Goal: Communication & Community: Answer question/provide support

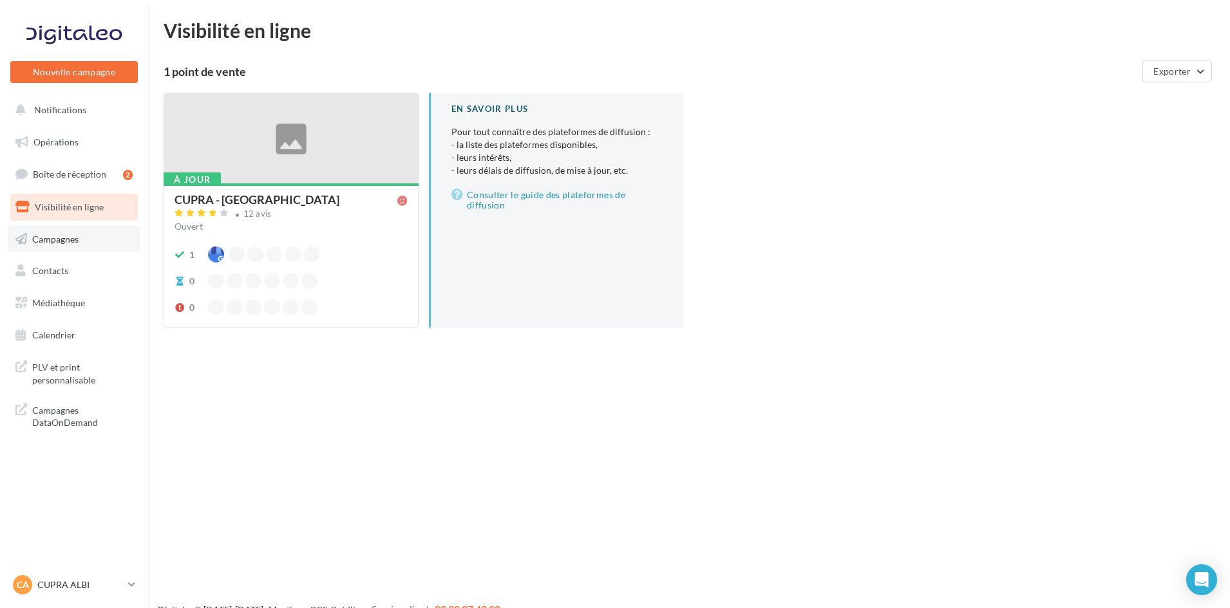
click at [86, 238] on link "Campagnes" at bounding box center [74, 239] width 133 height 27
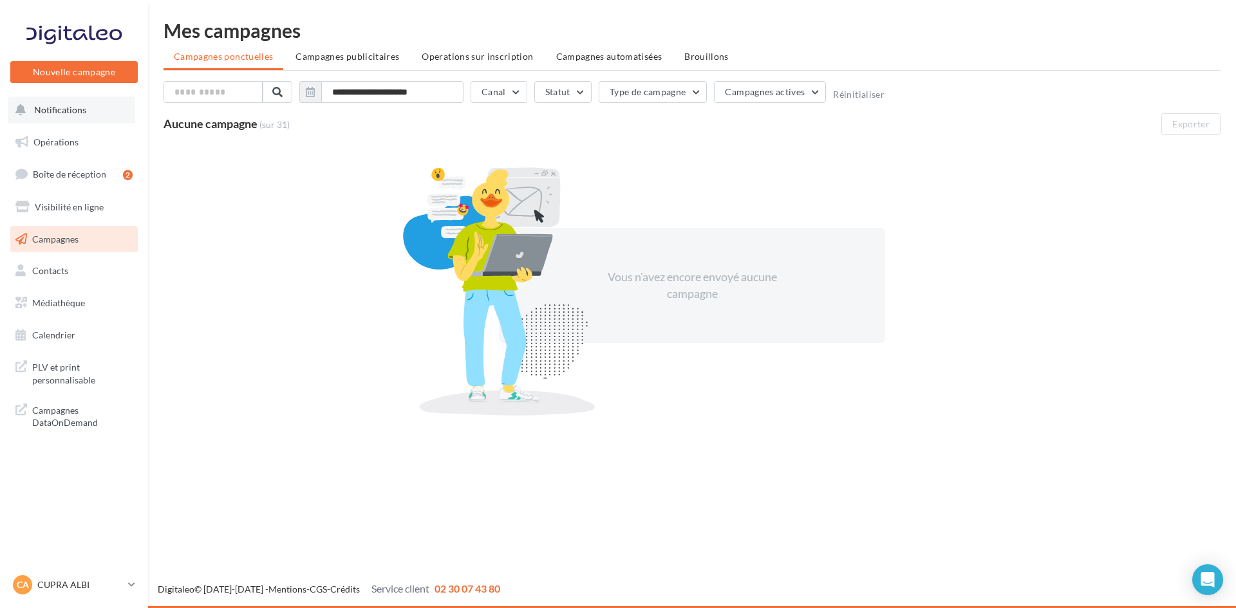
click at [97, 107] on button "Notifications" at bounding box center [71, 110] width 127 height 27
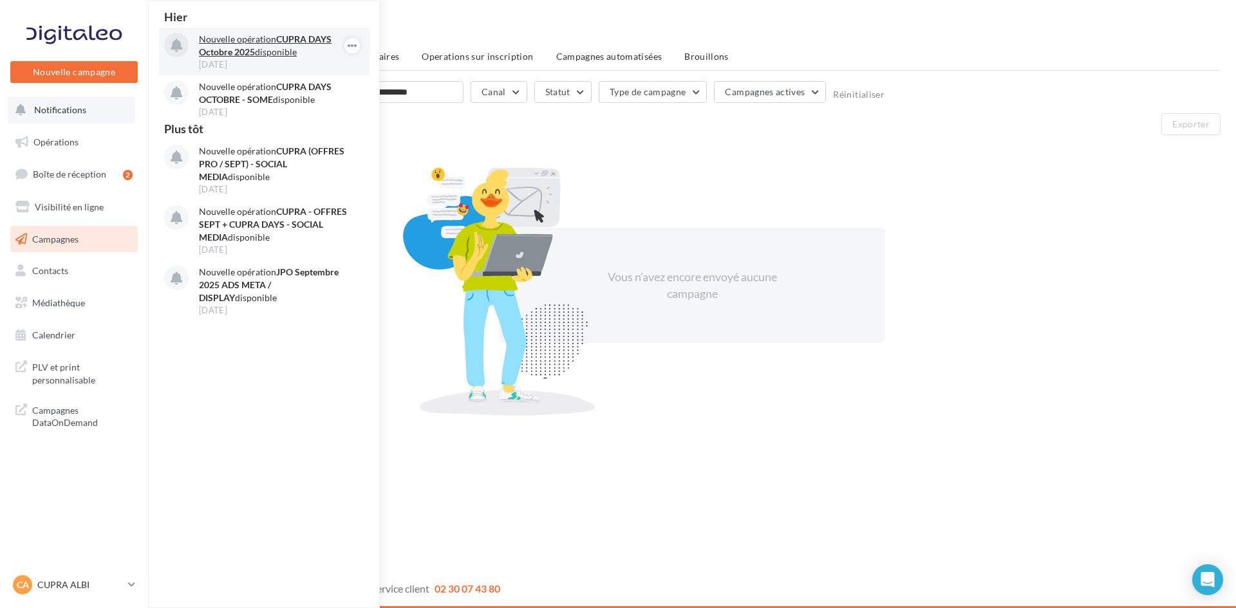
click at [259, 41] on p "Nouvelle opération CUPRA DAYS Octobre 2025 disponible" at bounding box center [273, 46] width 149 height 26
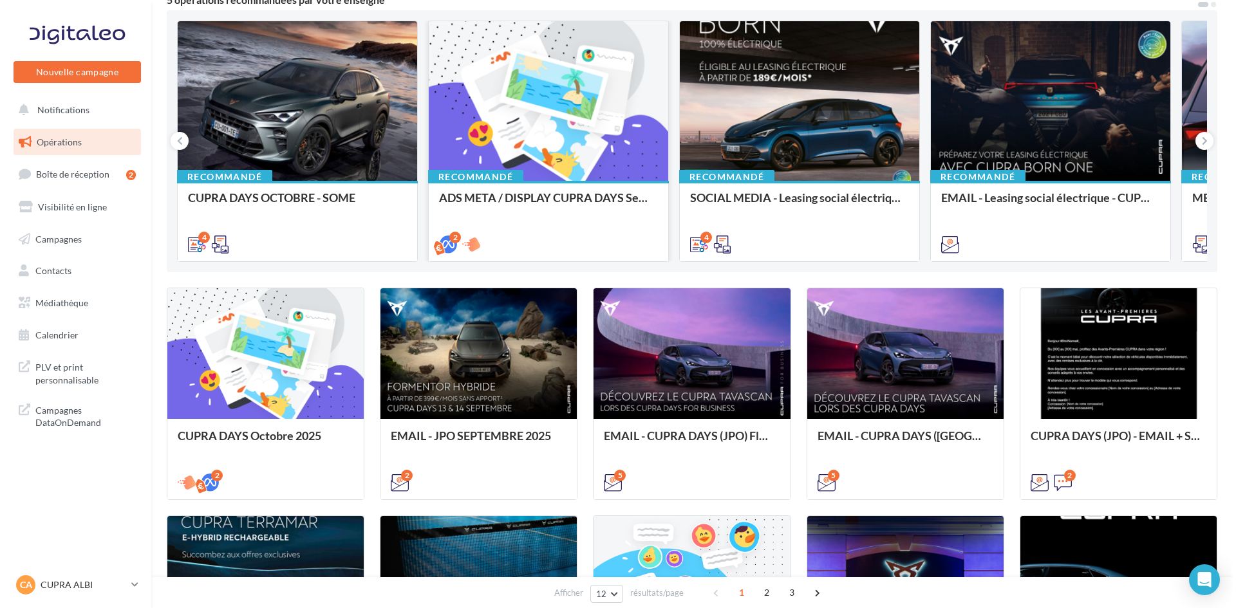
scroll to position [129, 0]
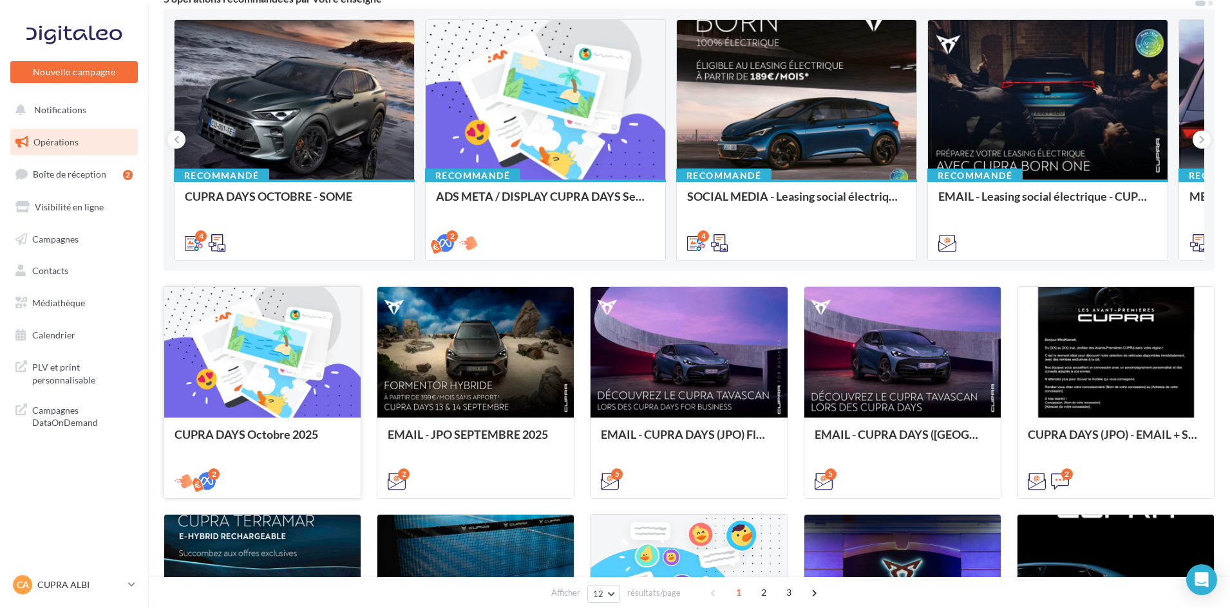
click at [260, 381] on div at bounding box center [262, 353] width 196 height 132
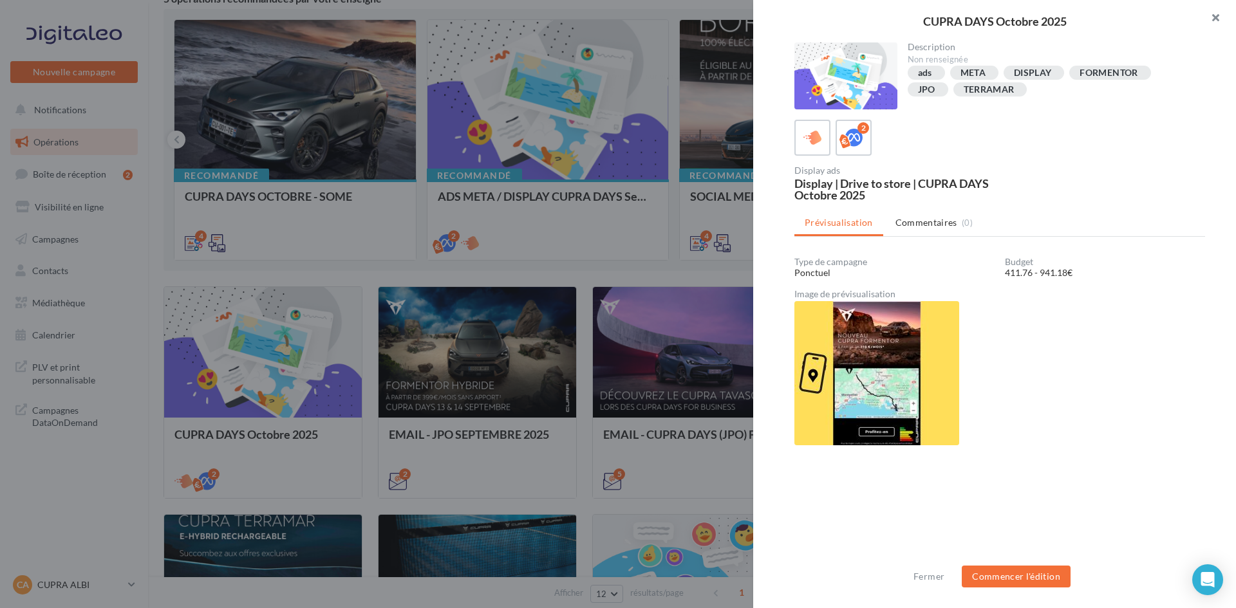
click at [1214, 18] on button "button" at bounding box center [1211, 19] width 52 height 39
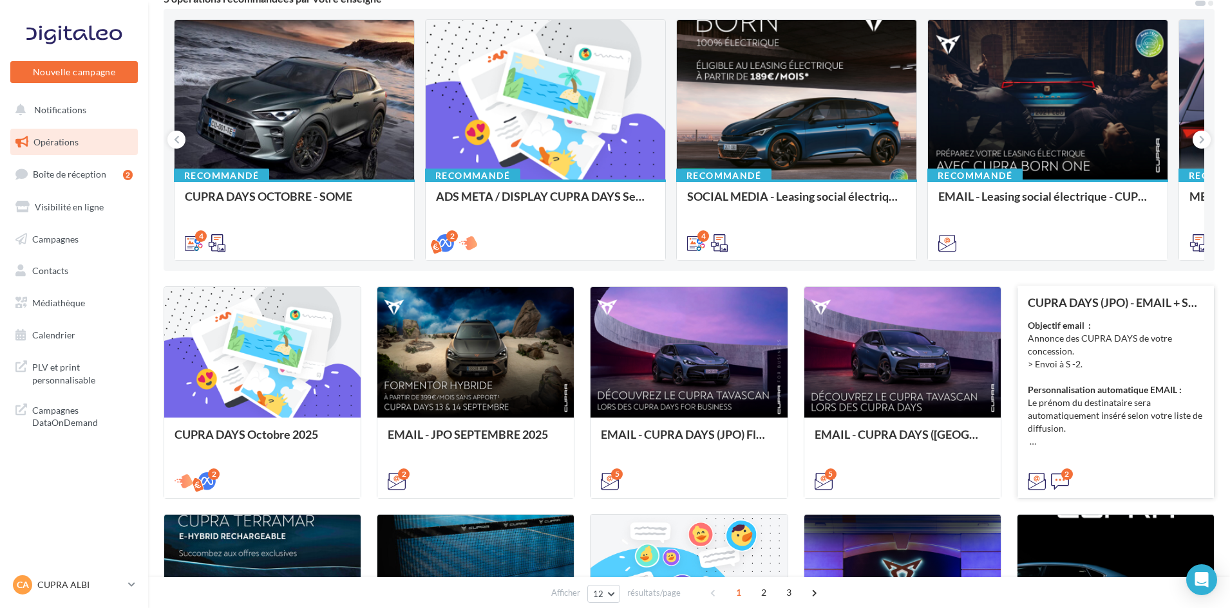
click at [1120, 344] on div "Objectif email : Annonce des CUPRA DAYS de votre concession. > Envoi à S -2. Pe…" at bounding box center [1116, 383] width 176 height 129
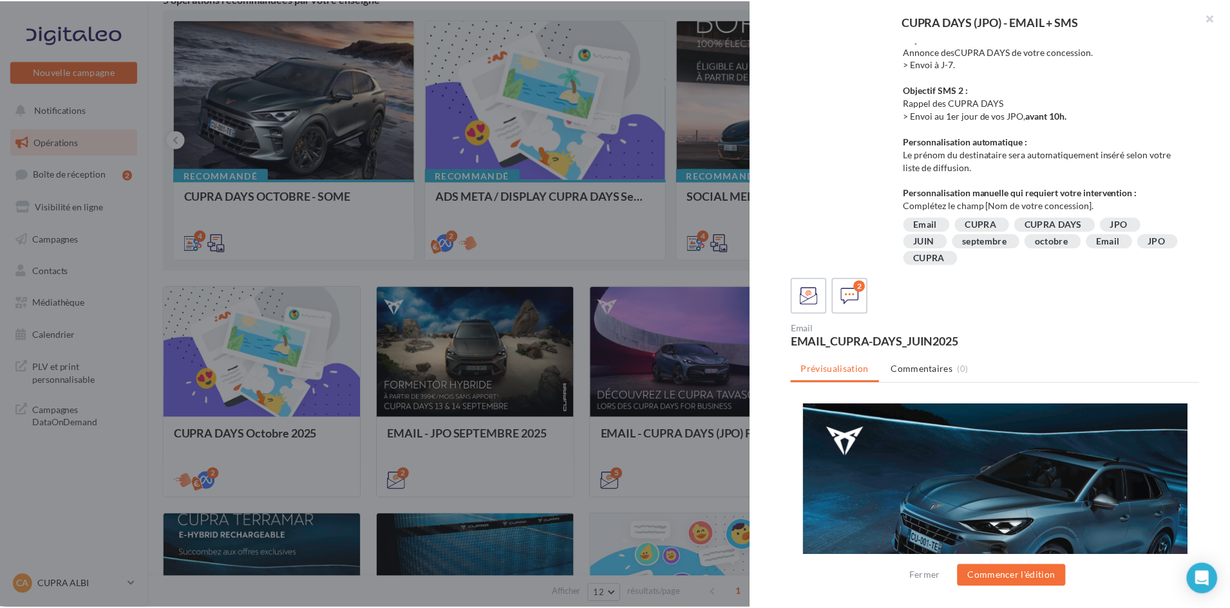
scroll to position [0, 0]
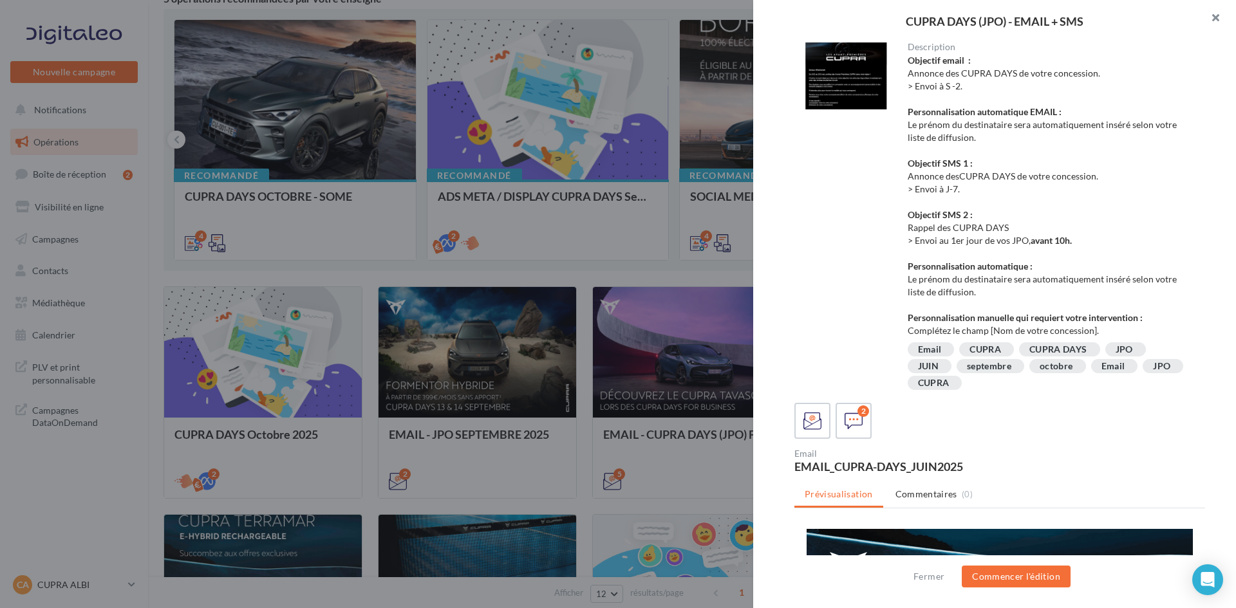
click at [1215, 19] on button "button" at bounding box center [1211, 19] width 52 height 39
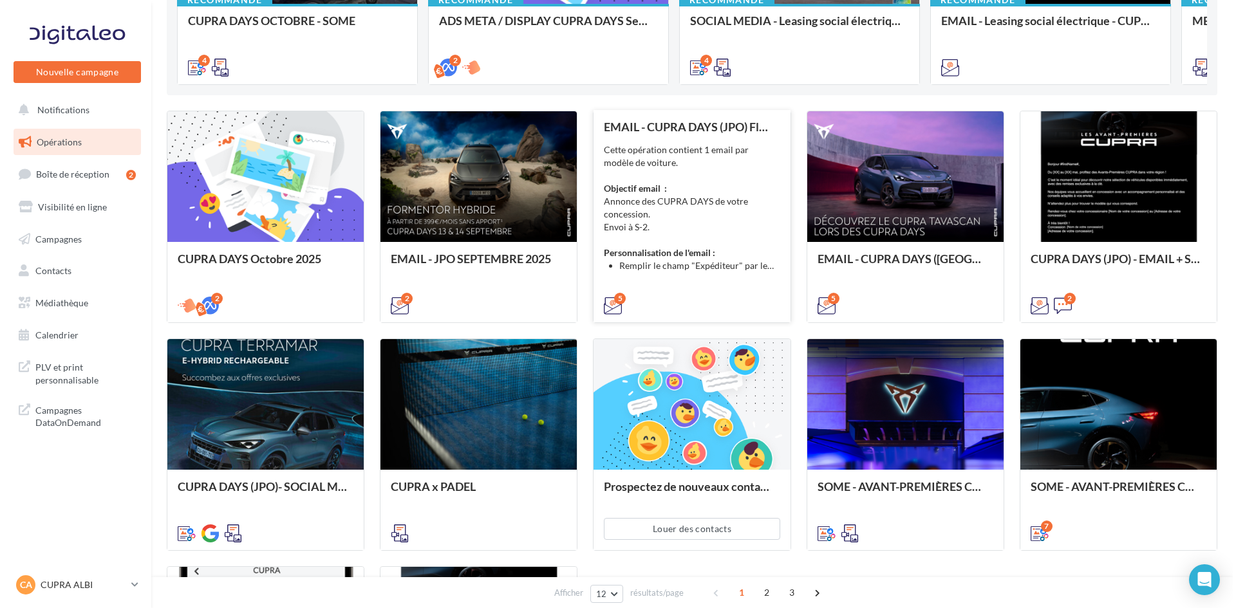
scroll to position [322, 0]
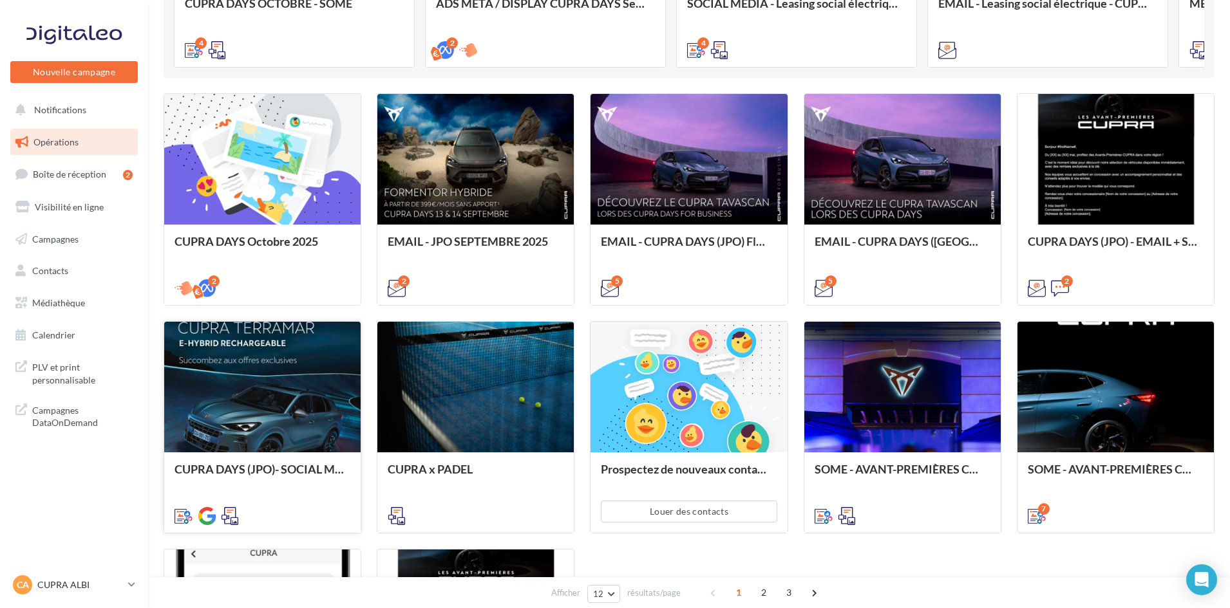
click at [250, 368] on div at bounding box center [262, 388] width 196 height 132
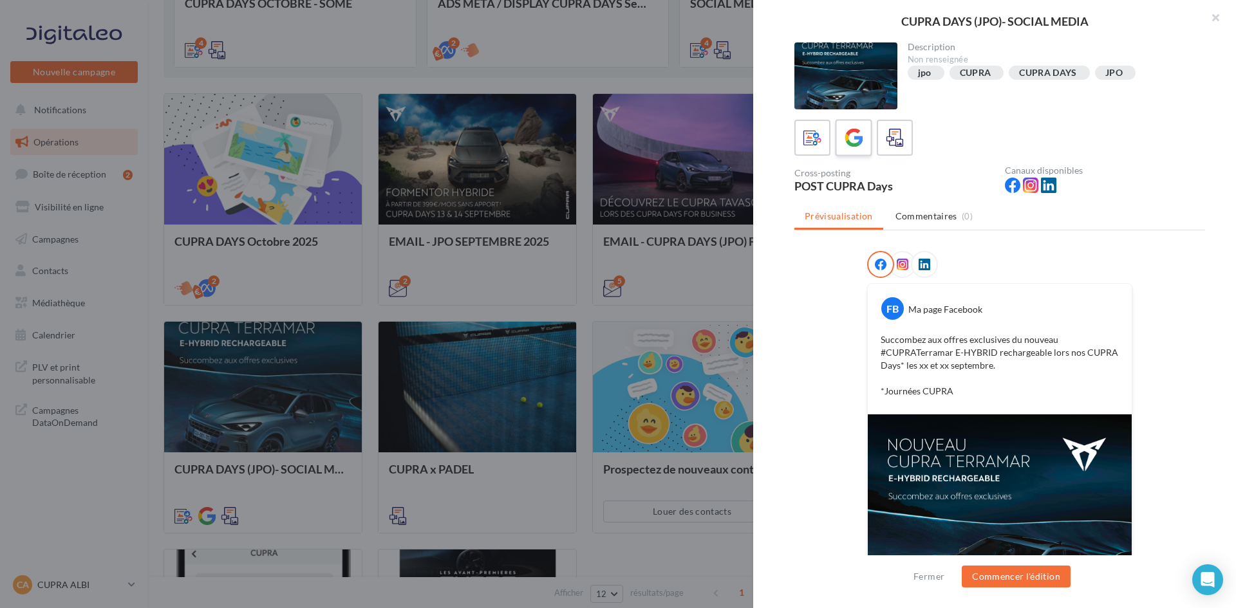
click at [847, 132] on icon at bounding box center [854, 138] width 19 height 19
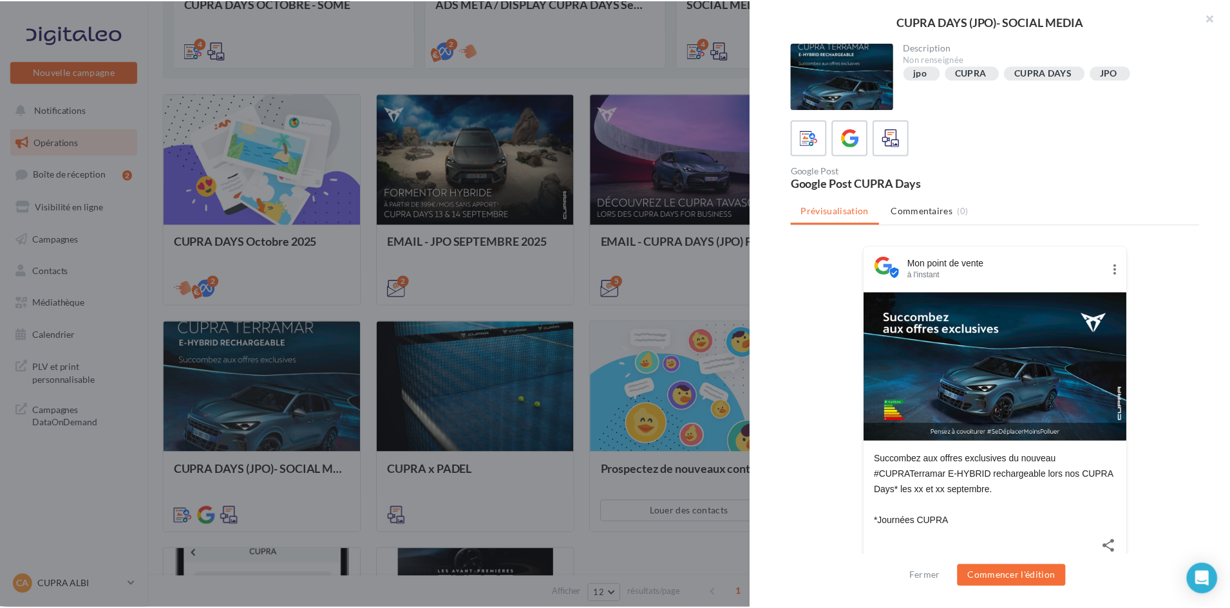
scroll to position [19, 0]
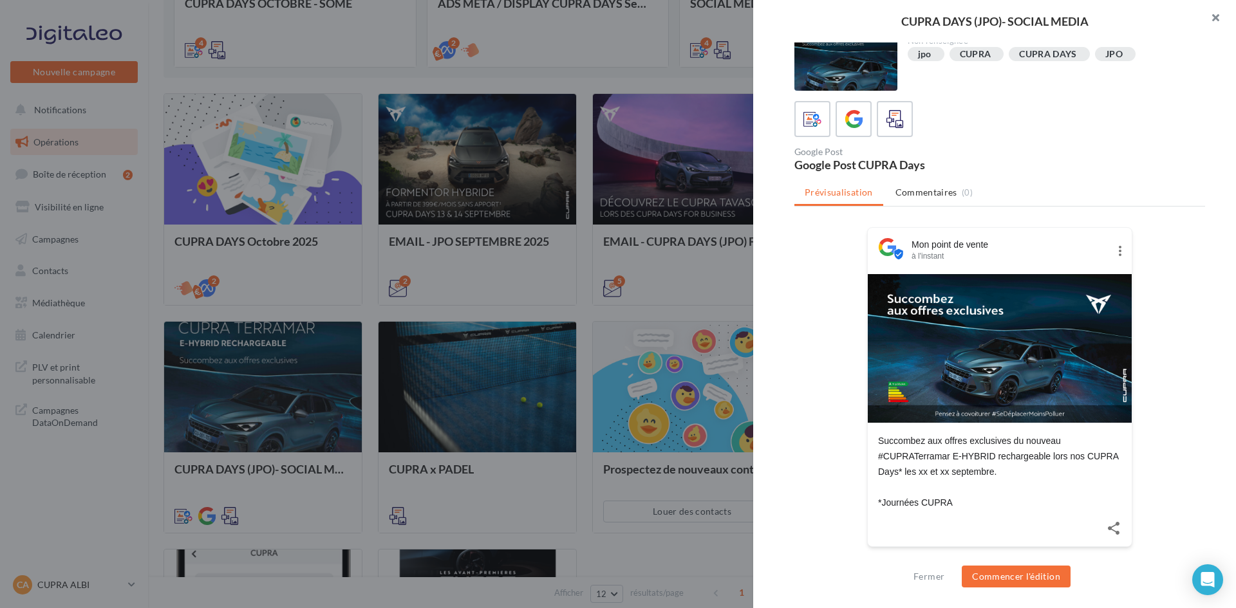
click at [1214, 16] on button "button" at bounding box center [1211, 19] width 52 height 39
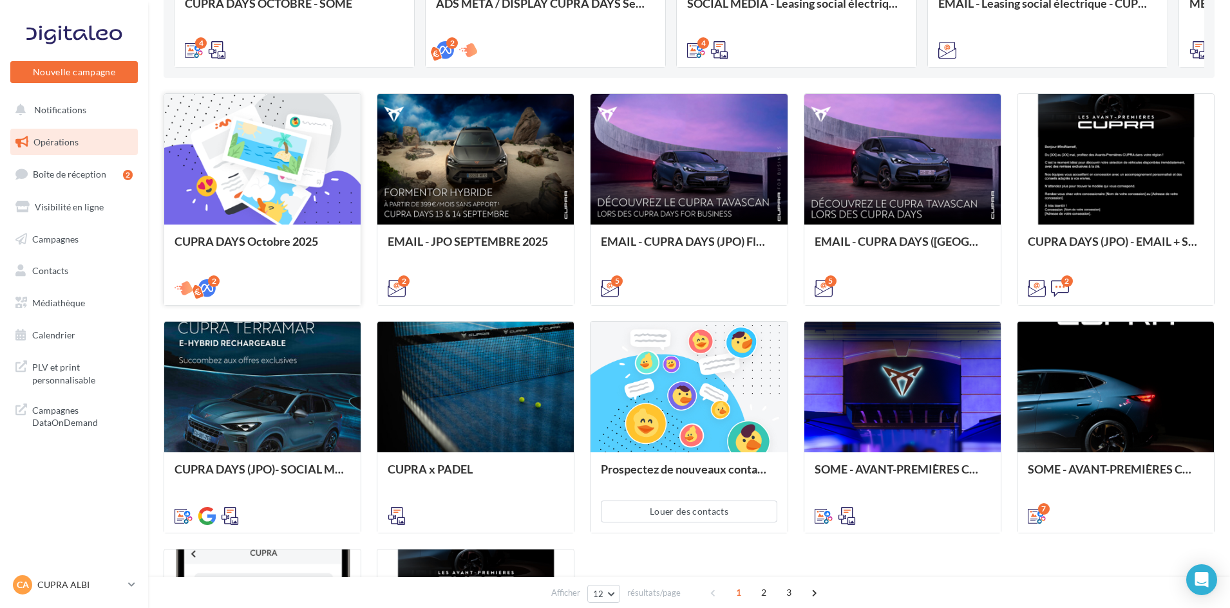
click at [271, 211] on div at bounding box center [262, 160] width 196 height 132
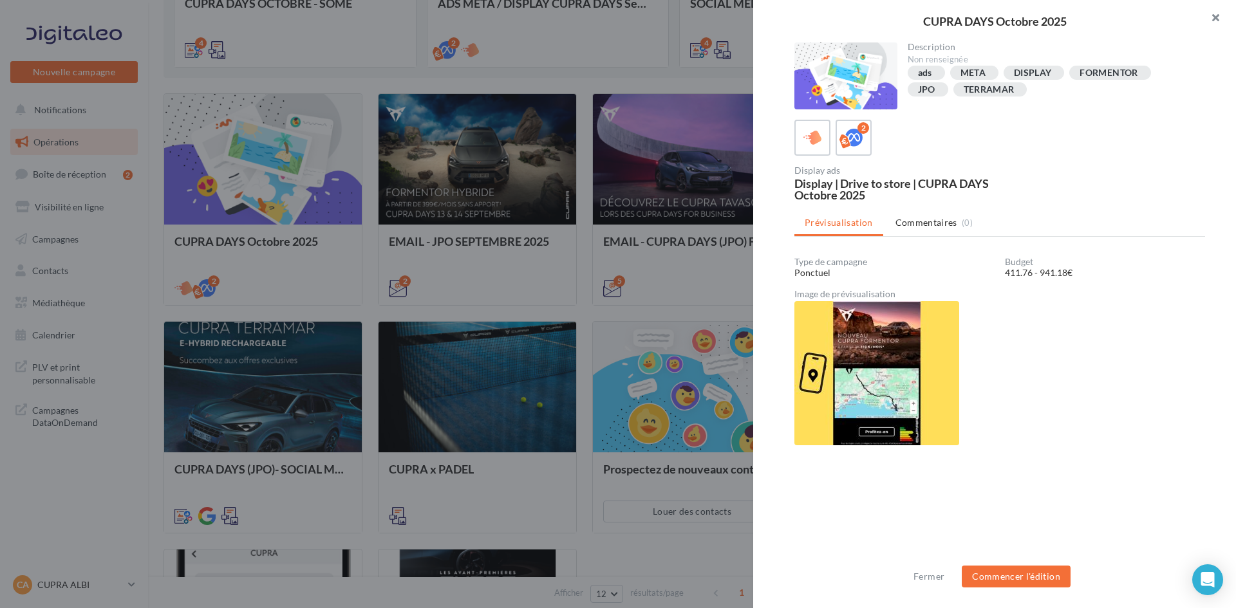
click at [1217, 22] on button "button" at bounding box center [1211, 19] width 52 height 39
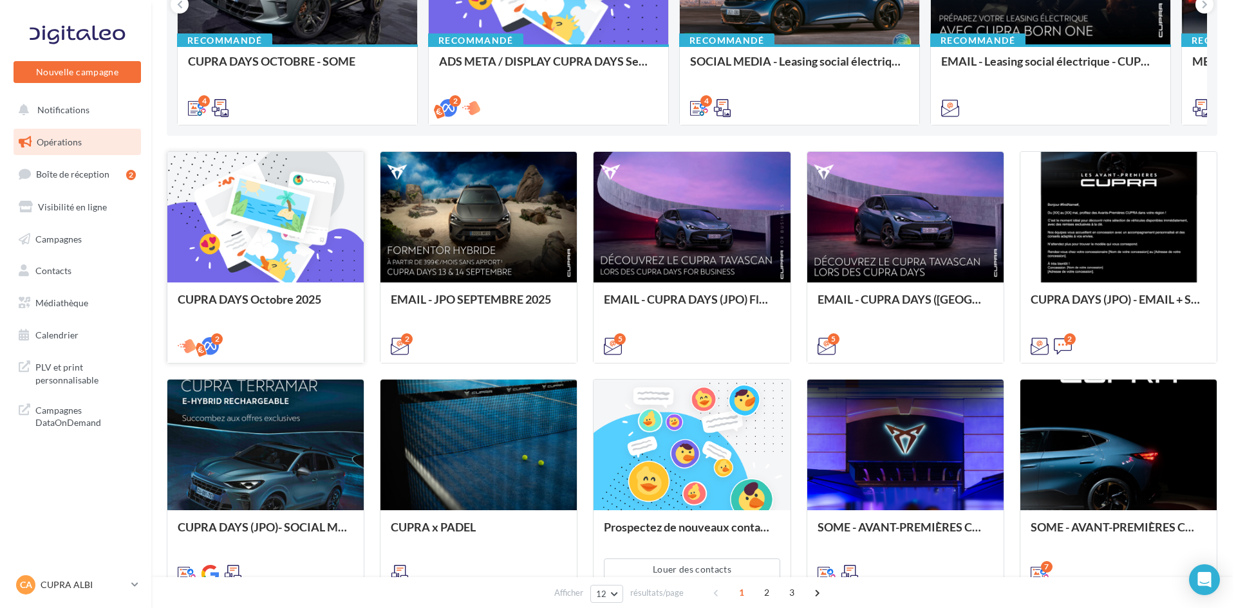
scroll to position [64, 0]
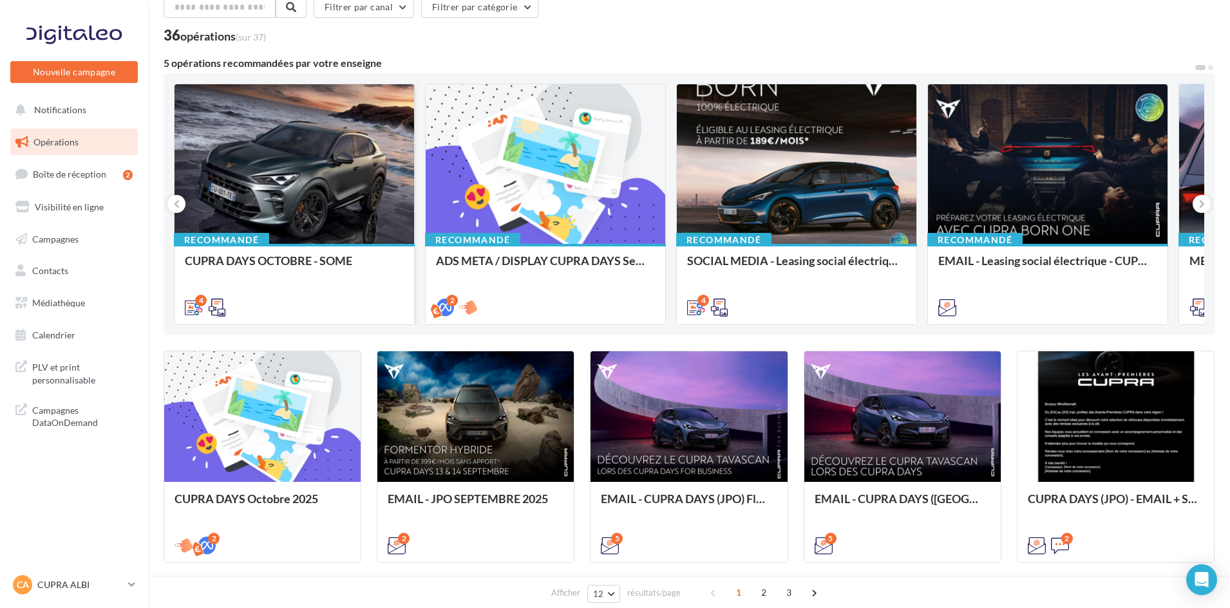
click at [299, 164] on div at bounding box center [294, 164] width 240 height 161
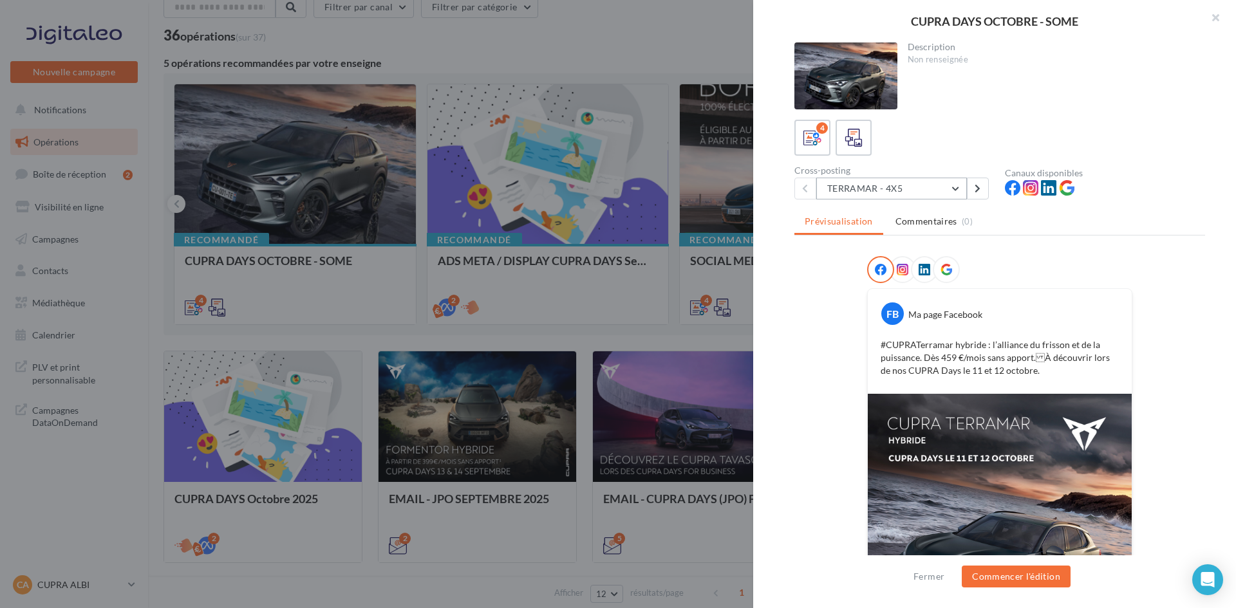
click at [959, 188] on button "TERRAMAR - 4X5" at bounding box center [891, 189] width 151 height 22
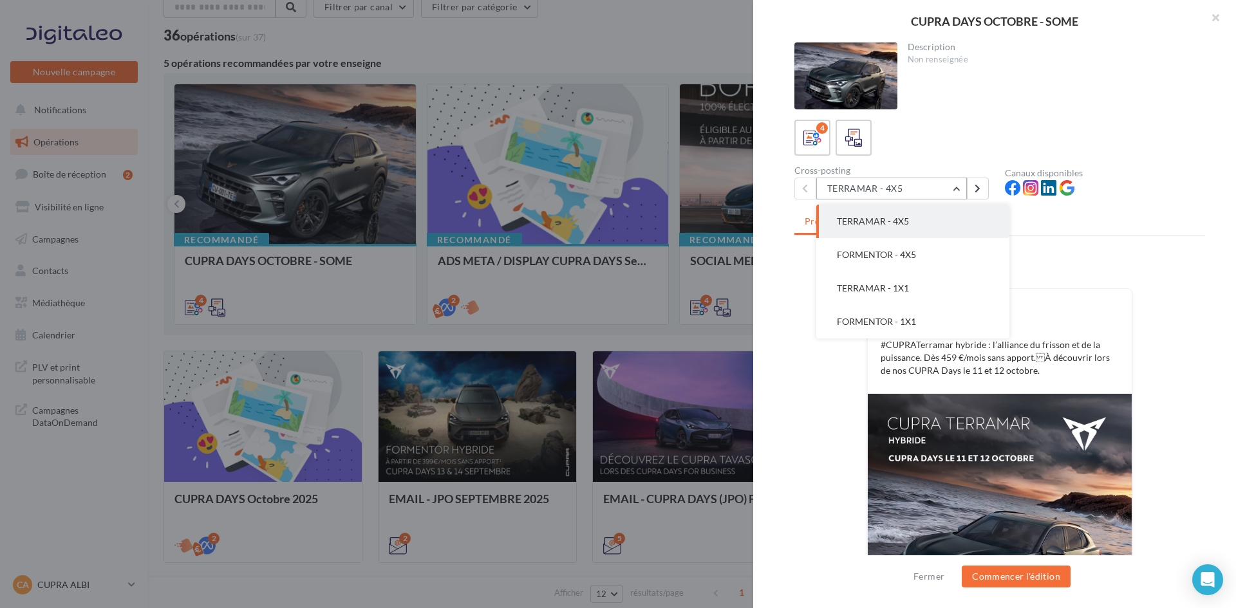
click at [959, 188] on button "TERRAMAR - 4X5" at bounding box center [891, 189] width 151 height 22
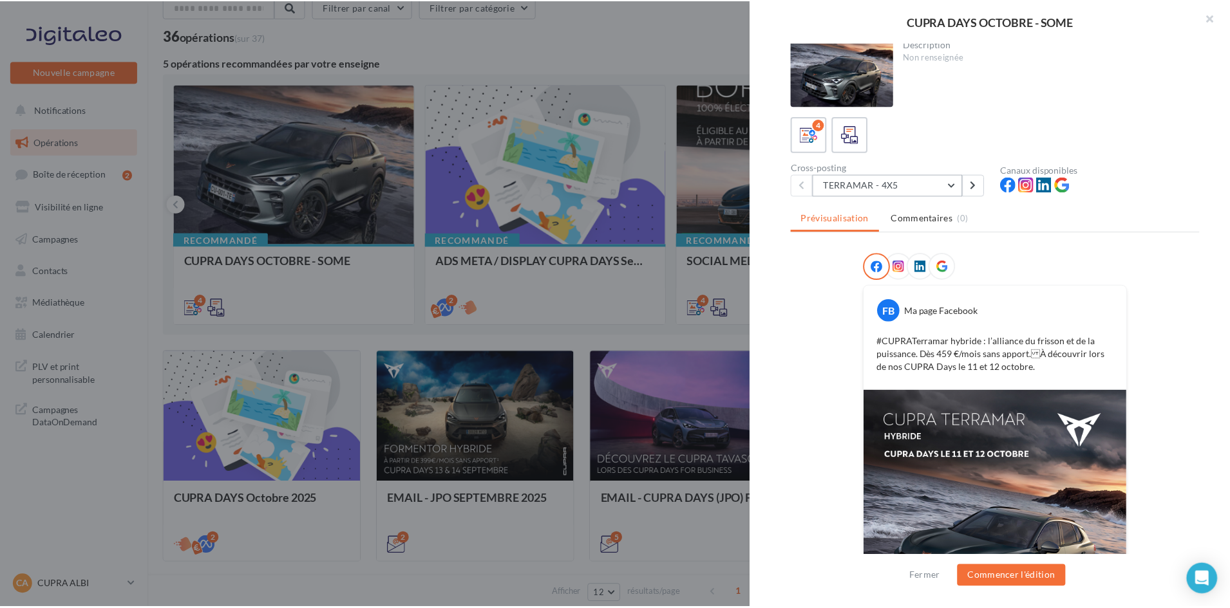
scroll to position [0, 0]
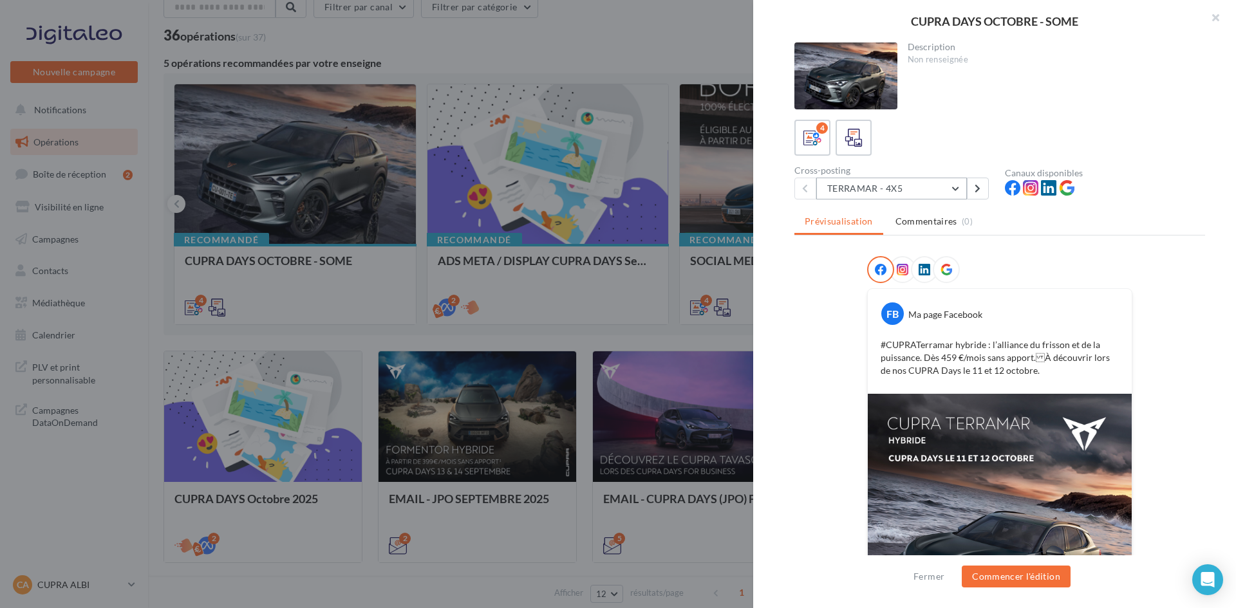
click at [959, 191] on button "TERRAMAR - 4X5" at bounding box center [891, 189] width 151 height 22
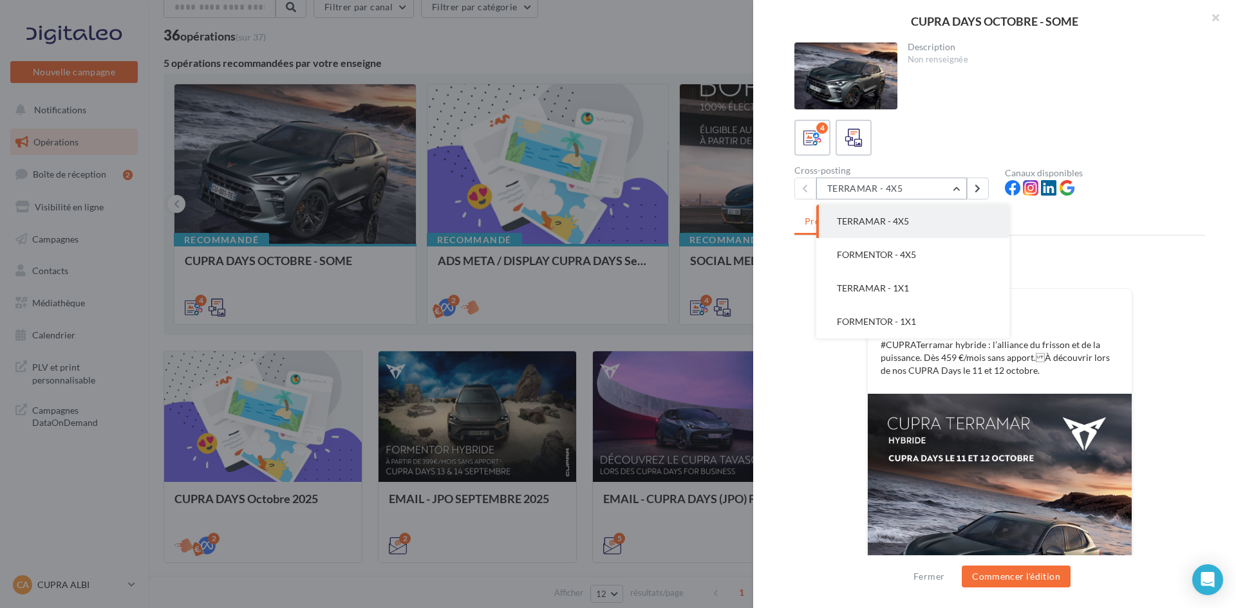
click at [959, 191] on button "TERRAMAR - 4X5" at bounding box center [891, 189] width 151 height 22
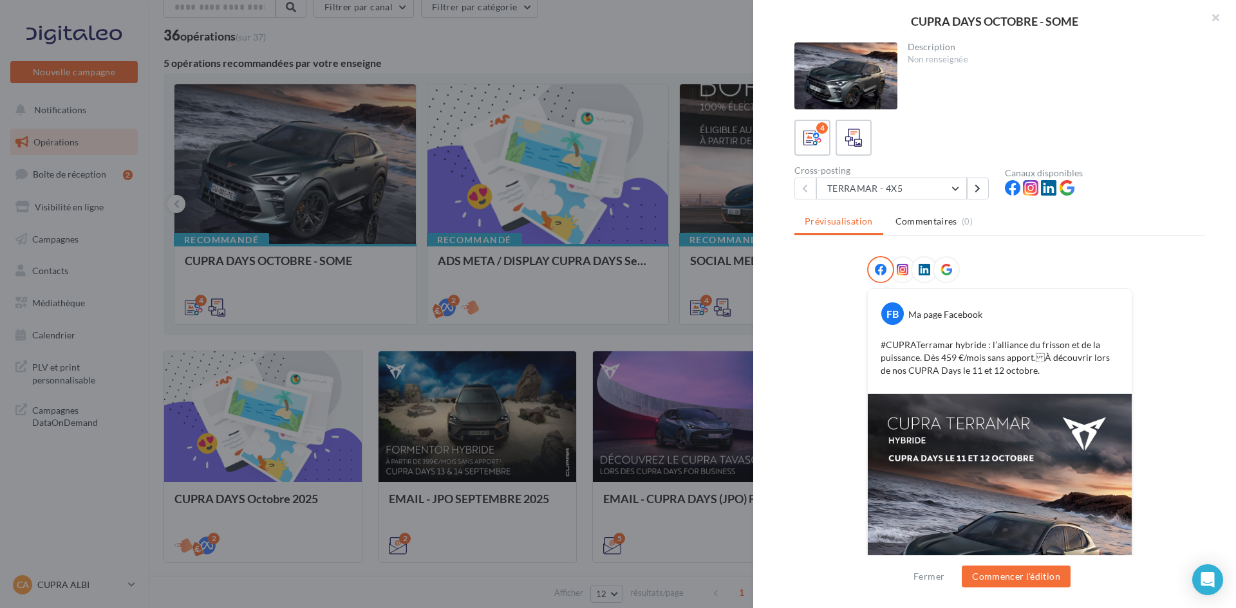
drag, startPoint x: 787, startPoint y: 300, endPoint x: 1111, endPoint y: 93, distance: 384.5
click at [802, 290] on div "Description Non renseignée 4 Cross-posting TERRAMAR - 4X5 TERRAMAR - 4X5 FORMEN…" at bounding box center [999, 304] width 493 height 525
click at [1214, 15] on button "button" at bounding box center [1211, 19] width 52 height 39
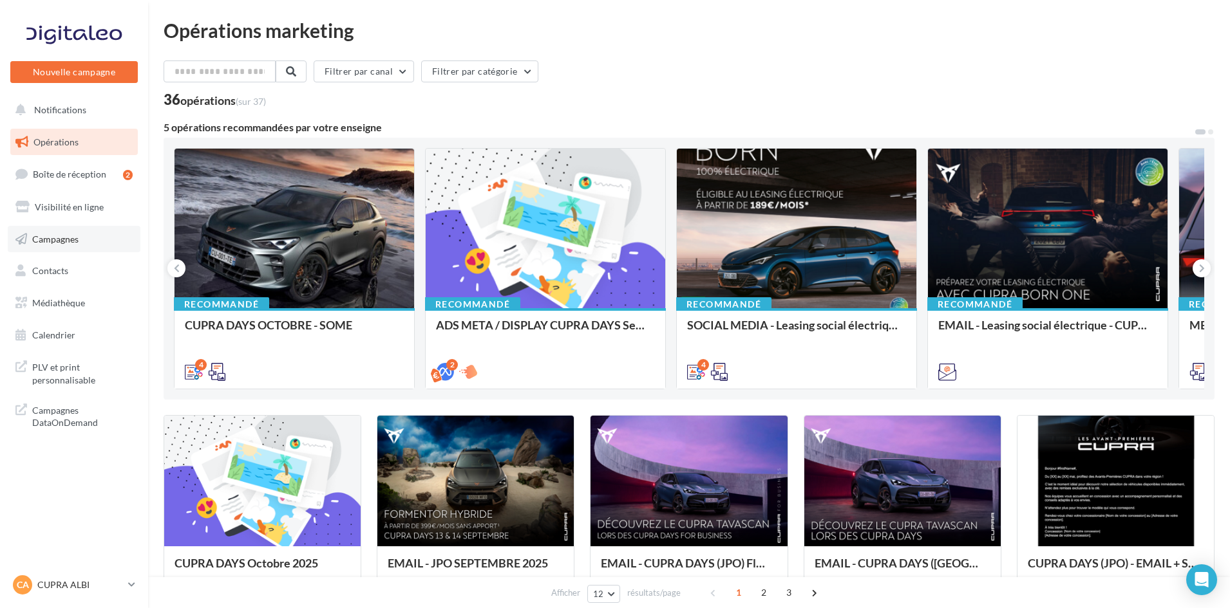
click at [66, 244] on span "Campagnes" at bounding box center [55, 238] width 46 height 11
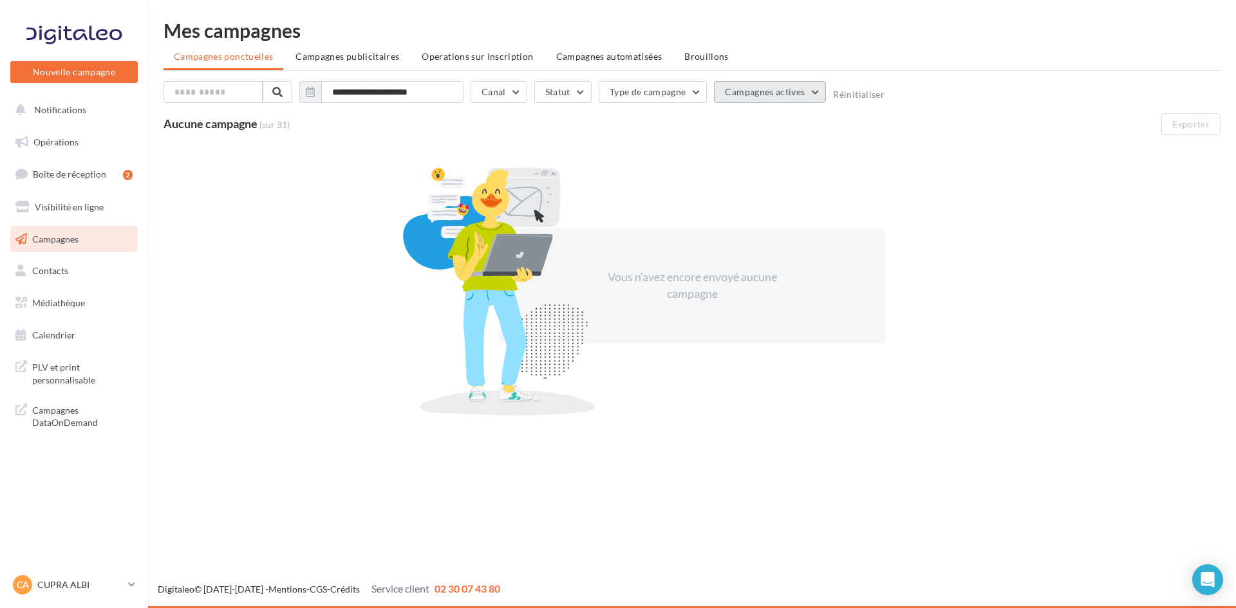
click at [791, 97] on button "Campagnes actives" at bounding box center [770, 92] width 112 height 22
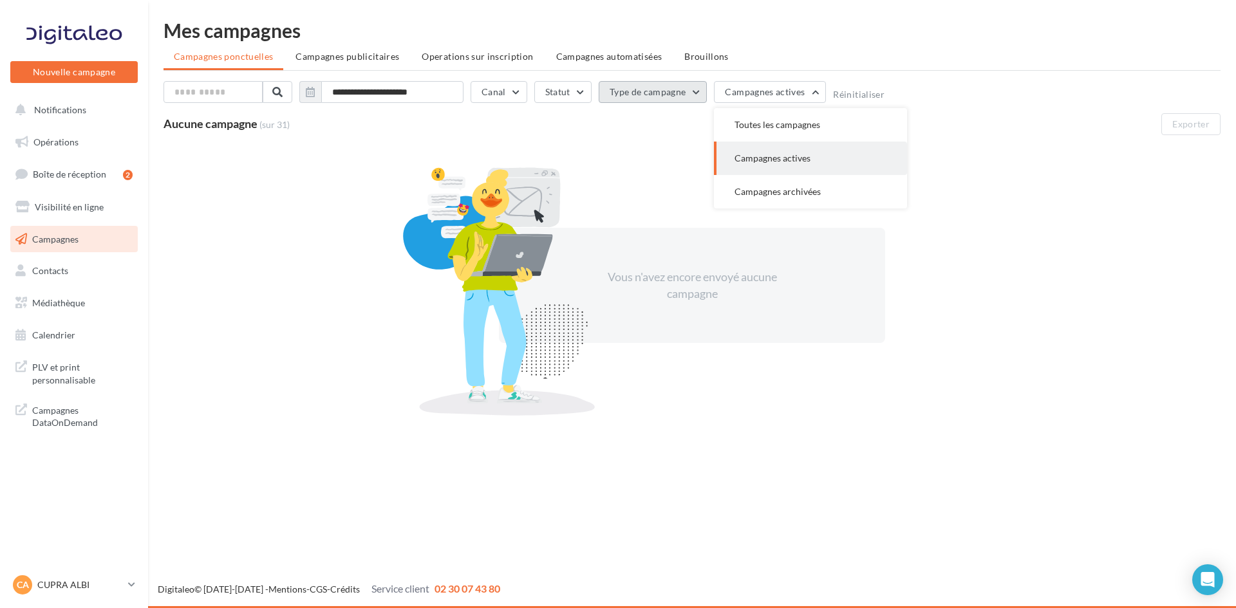
click at [675, 91] on button "Type de campagne" at bounding box center [653, 92] width 109 height 22
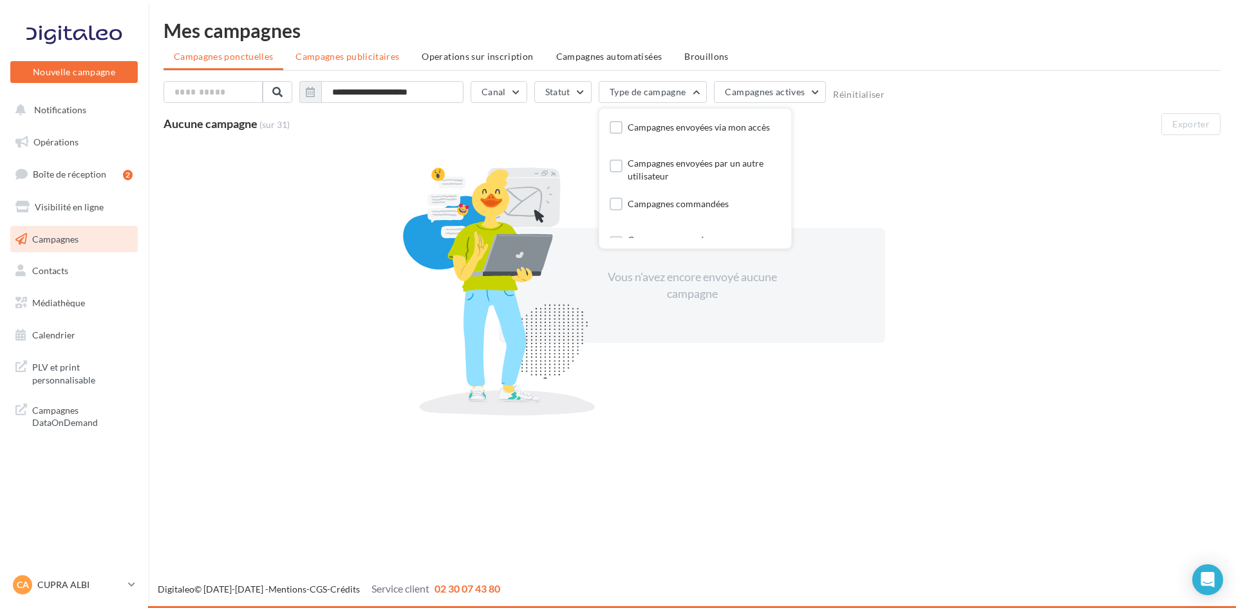
click at [352, 59] on span "Campagnes publicitaires" at bounding box center [348, 56] width 104 height 11
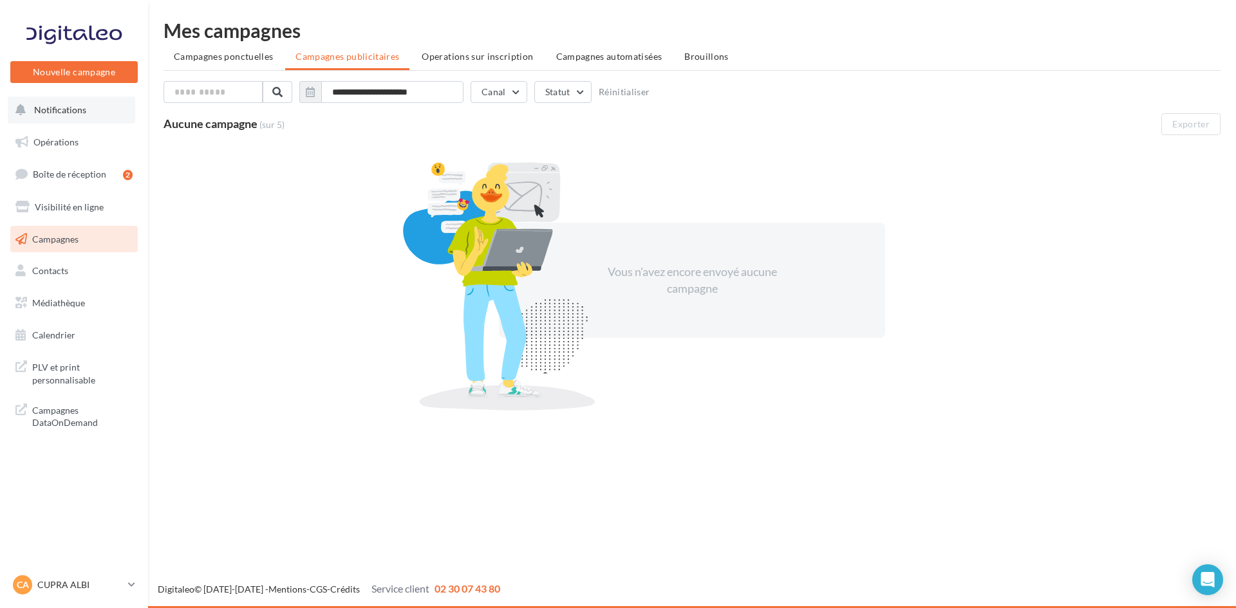
click at [62, 111] on span "Notifications" at bounding box center [60, 109] width 52 height 11
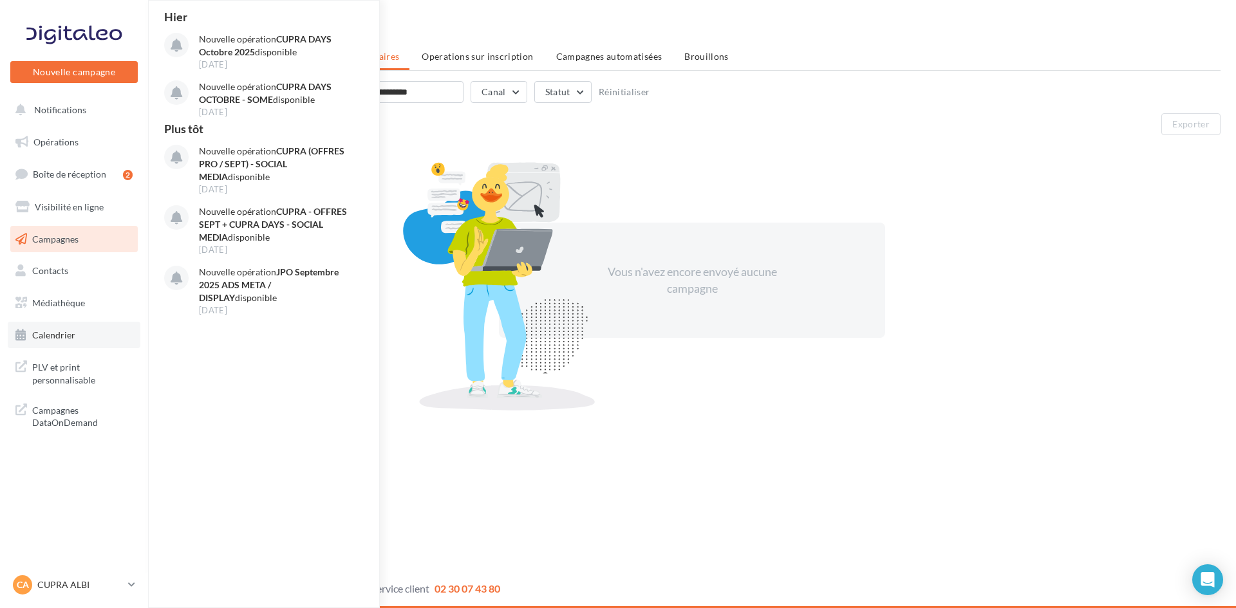
click at [53, 335] on span "Calendrier" at bounding box center [53, 335] width 43 height 11
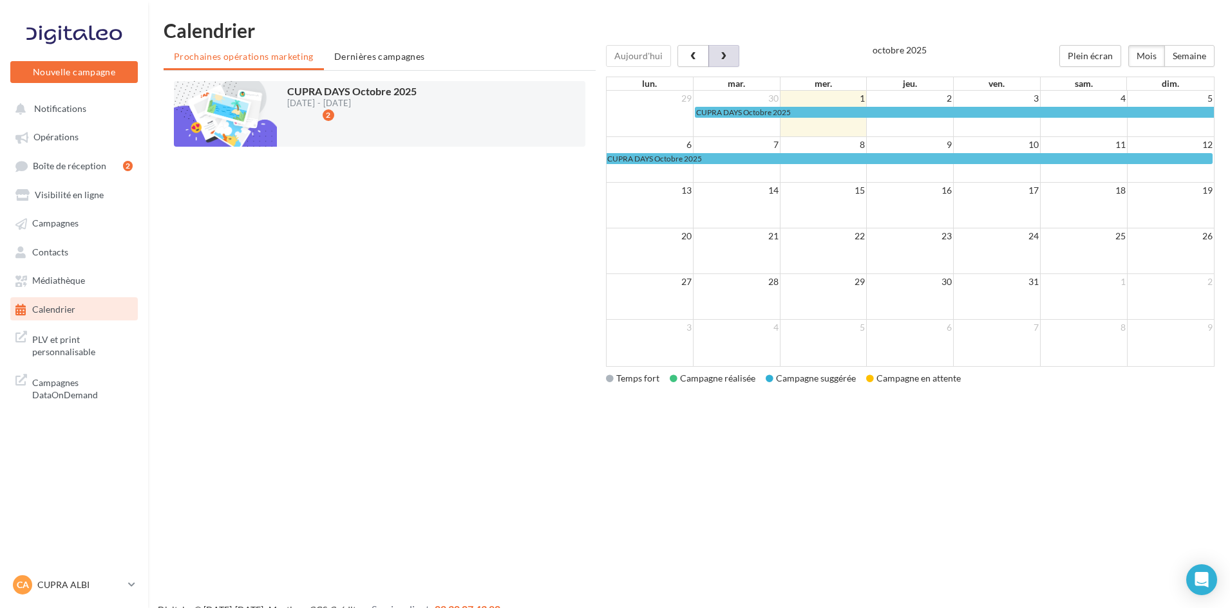
click at [711, 53] on button "button" at bounding box center [723, 56] width 31 height 22
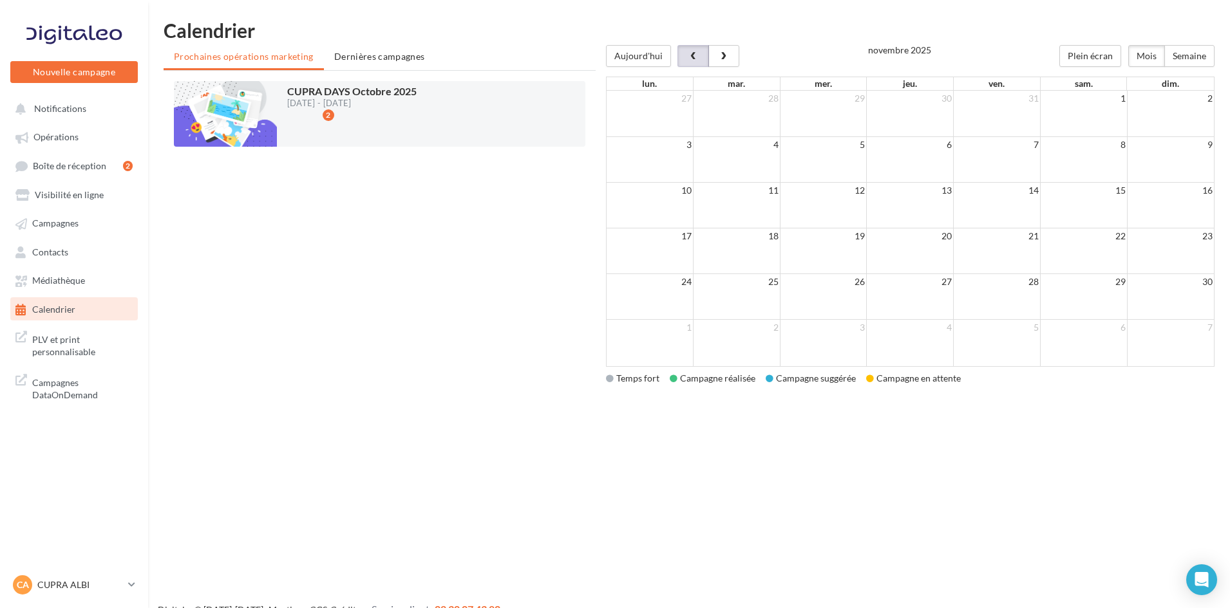
click at [693, 57] on span "button" at bounding box center [693, 56] width 11 height 9
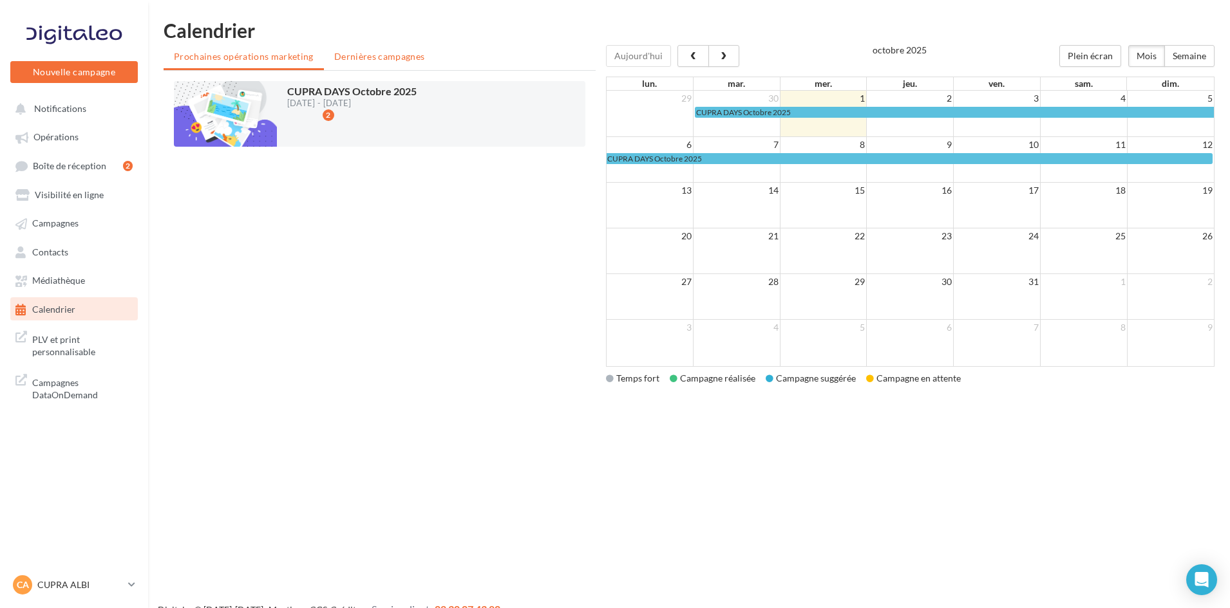
click at [381, 52] on span "Dernières campagnes" at bounding box center [379, 56] width 91 height 11
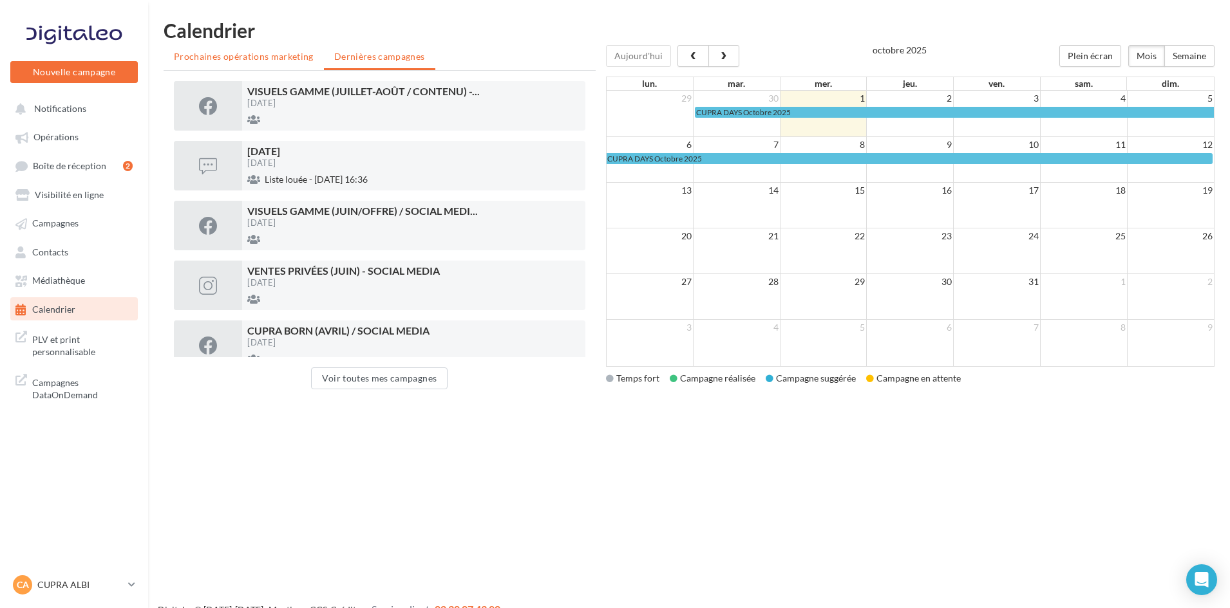
click at [274, 54] on span "Prochaines opérations marketing" at bounding box center [244, 56] width 140 height 11
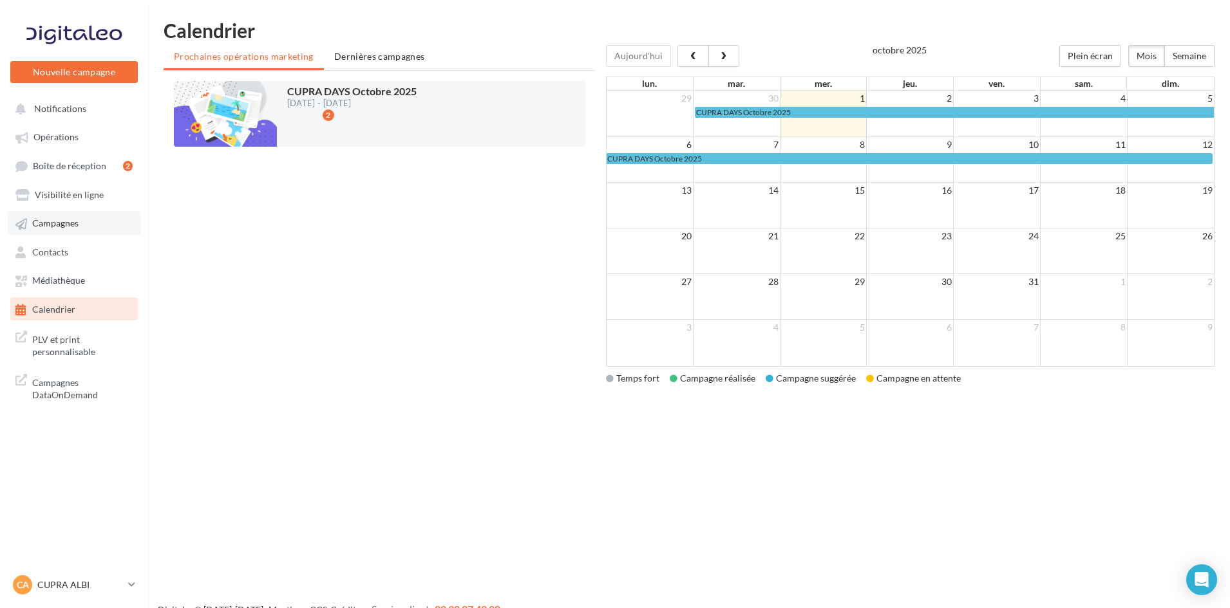
click at [64, 233] on link "Campagnes" at bounding box center [74, 222] width 133 height 23
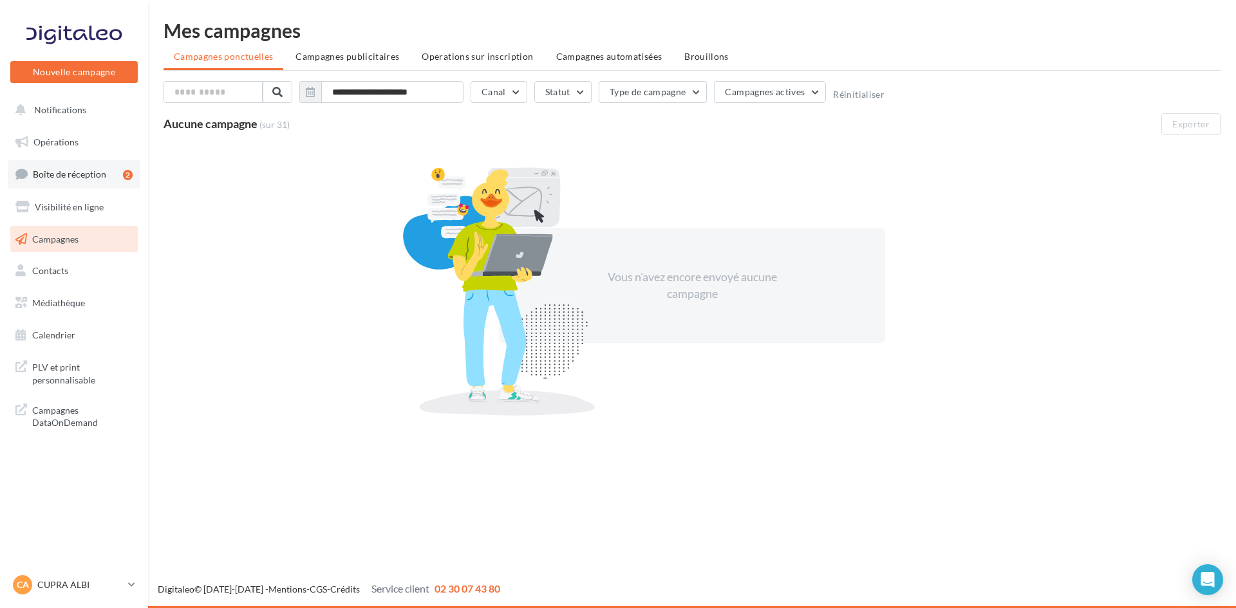
click at [72, 175] on span "Boîte de réception" at bounding box center [69, 174] width 73 height 11
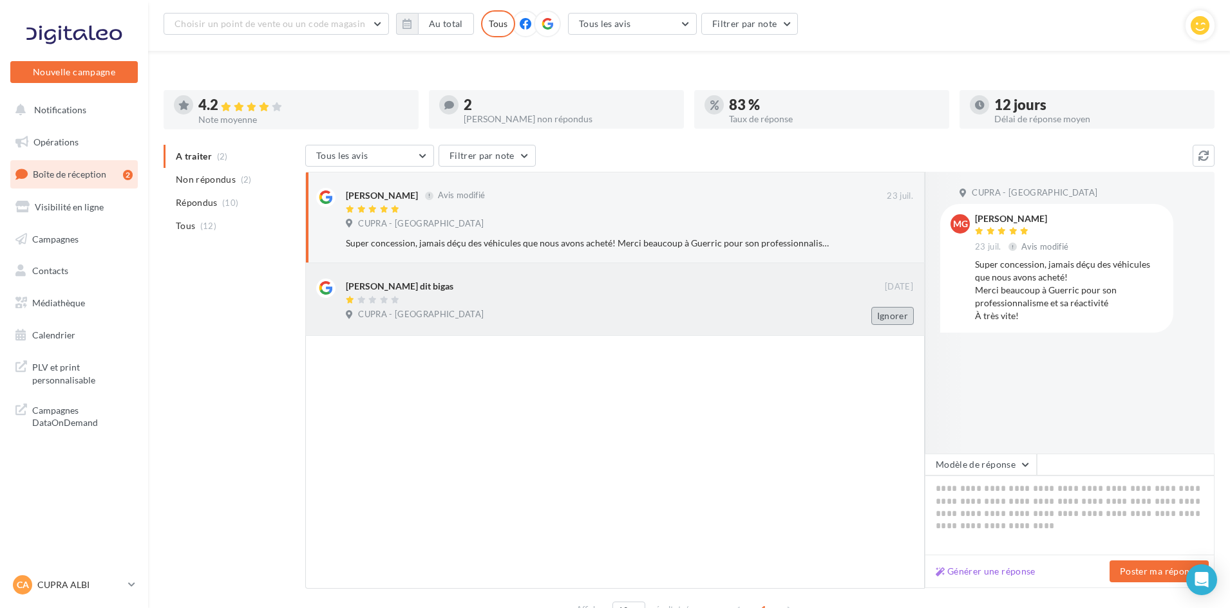
scroll to position [100, 0]
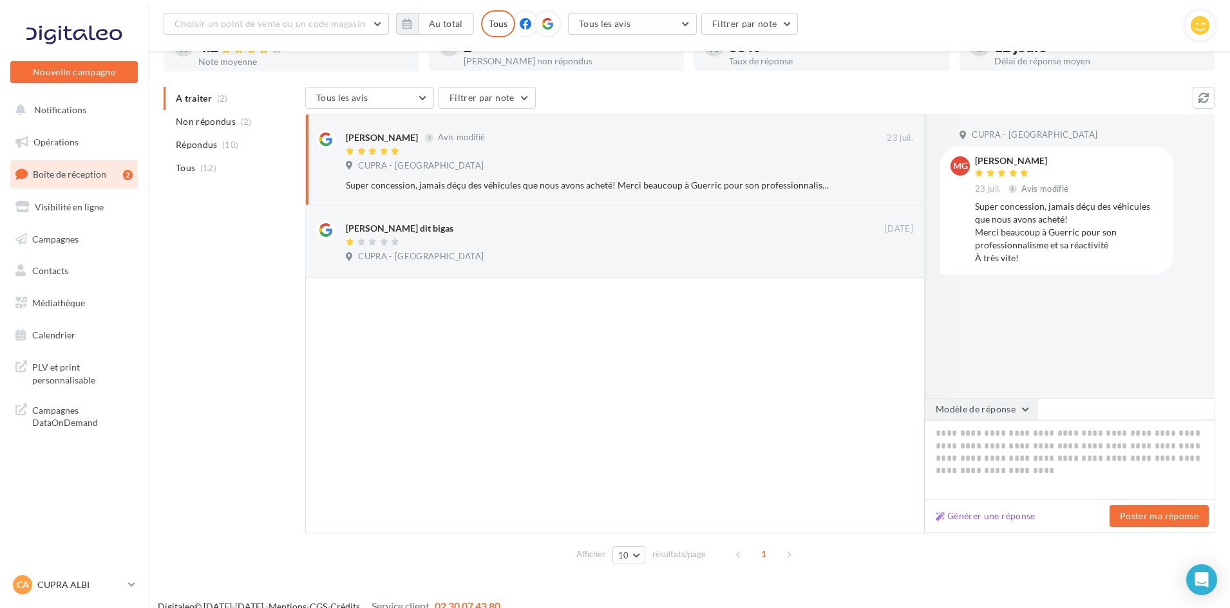
click at [1013, 408] on button "Modèle de réponse" at bounding box center [981, 410] width 112 height 22
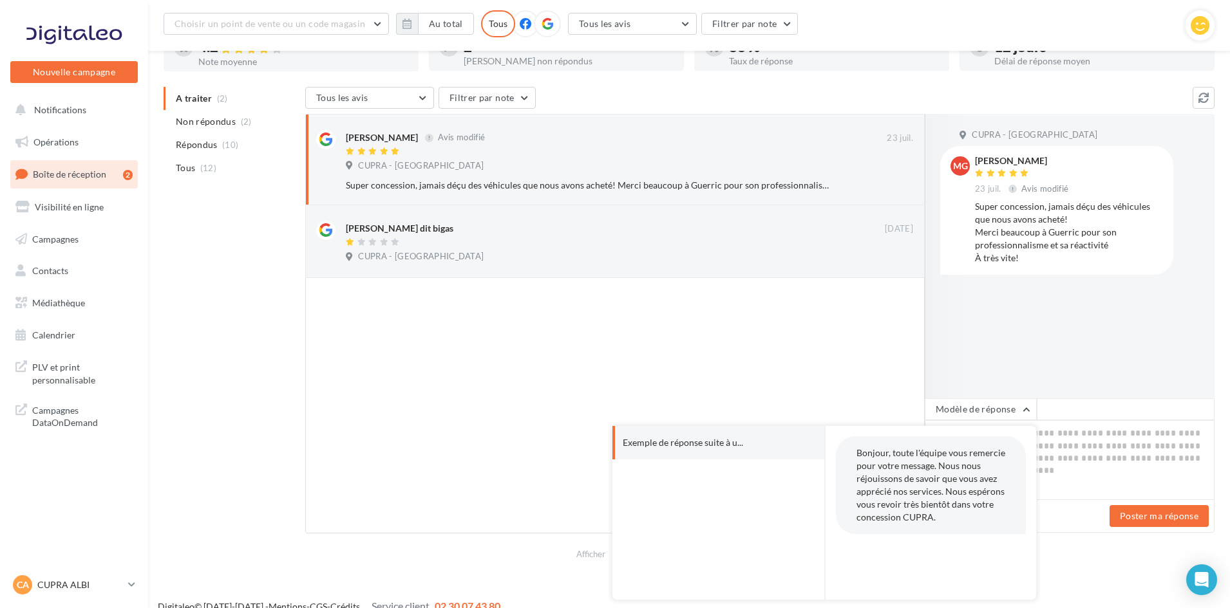
click at [942, 488] on span "Bonjour, toute l'équipe vous remercie pour votre message. Nous nous réjouissons…" at bounding box center [930, 484] width 149 height 75
click at [941, 469] on span "Bonjour, toute l'équipe vous remercie pour votre message. Nous nous réjouissons…" at bounding box center [930, 484] width 149 height 75
click at [934, 467] on span "Bonjour, toute l'équipe vous remercie pour votre message. Nous nous réjouissons…" at bounding box center [930, 484] width 149 height 75
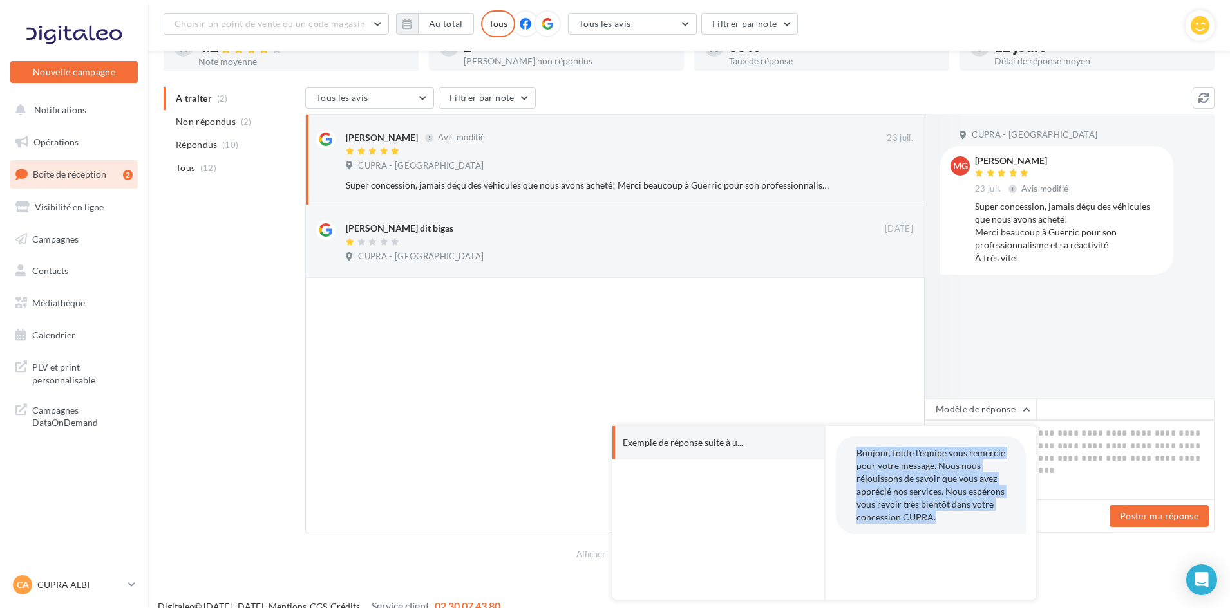
click at [935, 468] on span "Bonjour, toute l'équipe vous remercie pour votre message. Nous nous réjouissons…" at bounding box center [930, 484] width 149 height 75
click at [934, 469] on span "Bonjour, toute l'équipe vous remercie pour votre message. Nous nous réjouissons…" at bounding box center [930, 484] width 149 height 75
drag, startPoint x: 858, startPoint y: 455, endPoint x: 1001, endPoint y: 523, distance: 158.1
click at [1001, 523] on div "Bonjour, toute l'équipe vous remercie pour votre message. Nous nous réjouissons…" at bounding box center [931, 486] width 190 height 98
copy span "Bonjour, toute l'équipe vous remercie pour votre message. Nous nous réjouissons…"
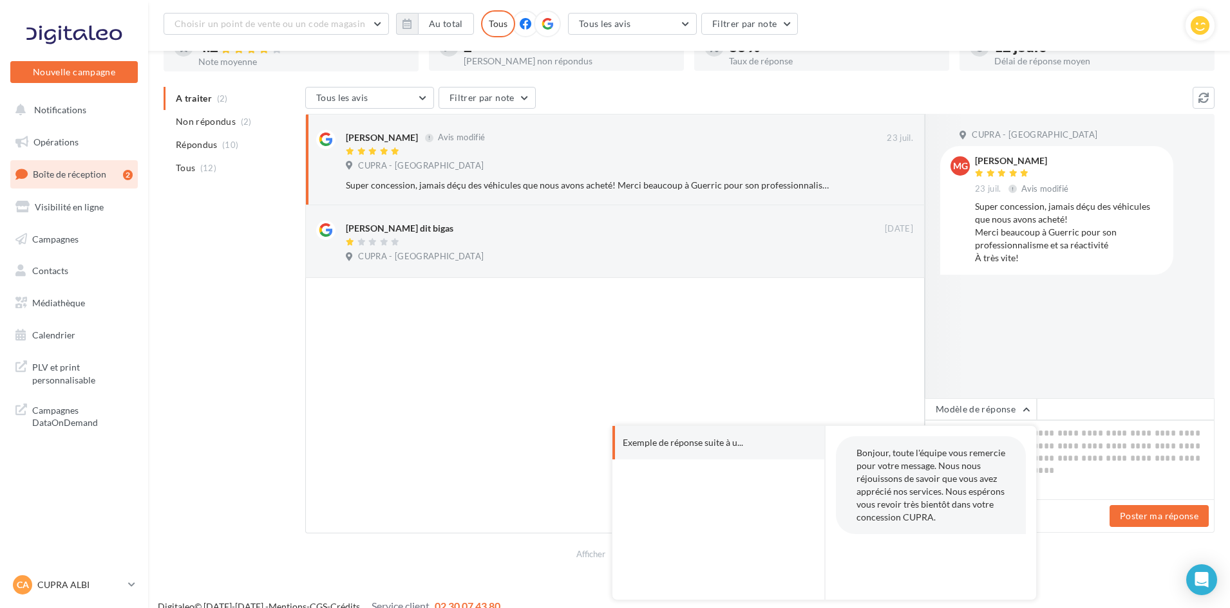
click at [1061, 373] on div "CUPRA - ALBI MG Morgane Gaujal 23 juil. Avis modifié Super concession, jamais d…" at bounding box center [1070, 256] width 290 height 285
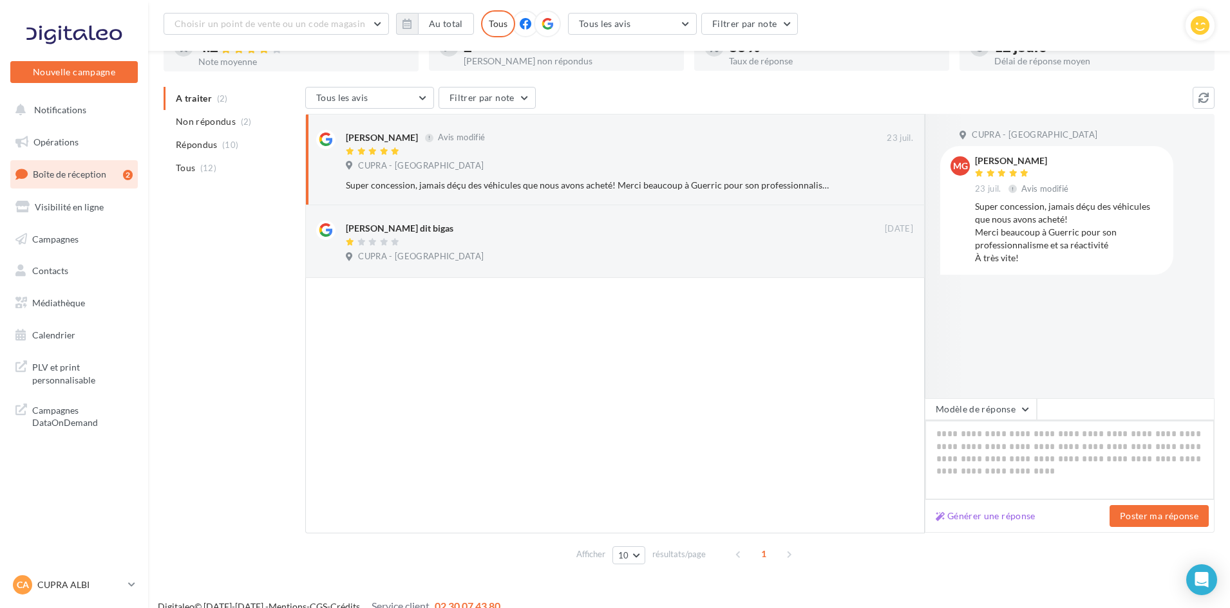
click at [1062, 441] on textarea at bounding box center [1070, 460] width 290 height 80
paste textarea "**********"
type textarea "**********"
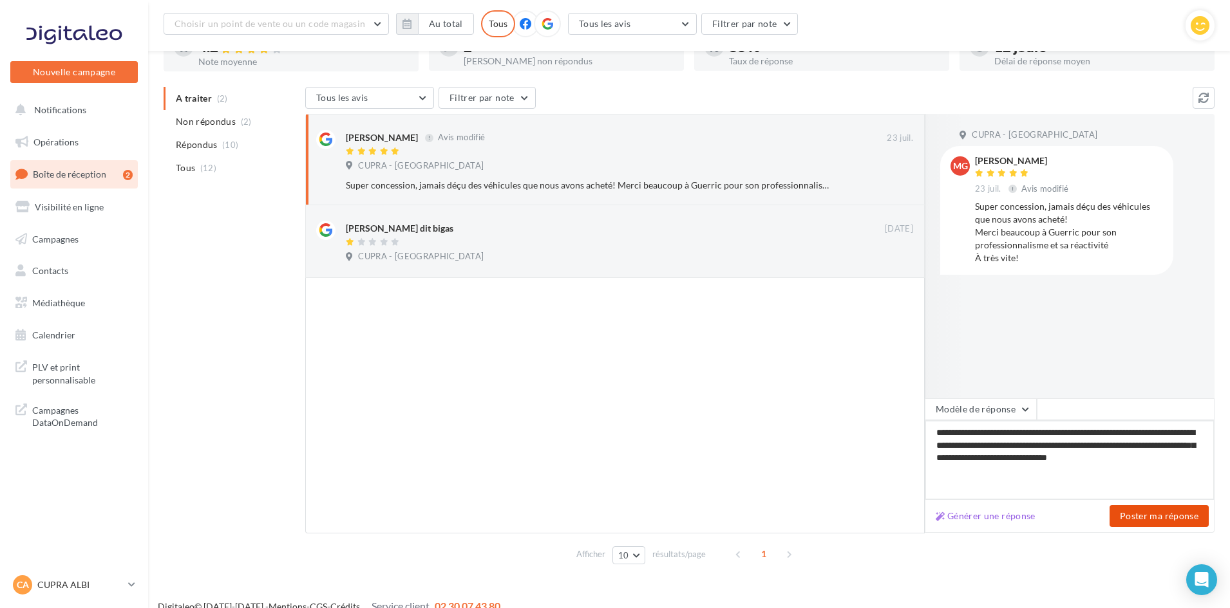
type textarea "**********"
click at [1144, 517] on button "Poster ma réponse" at bounding box center [1158, 516] width 99 height 22
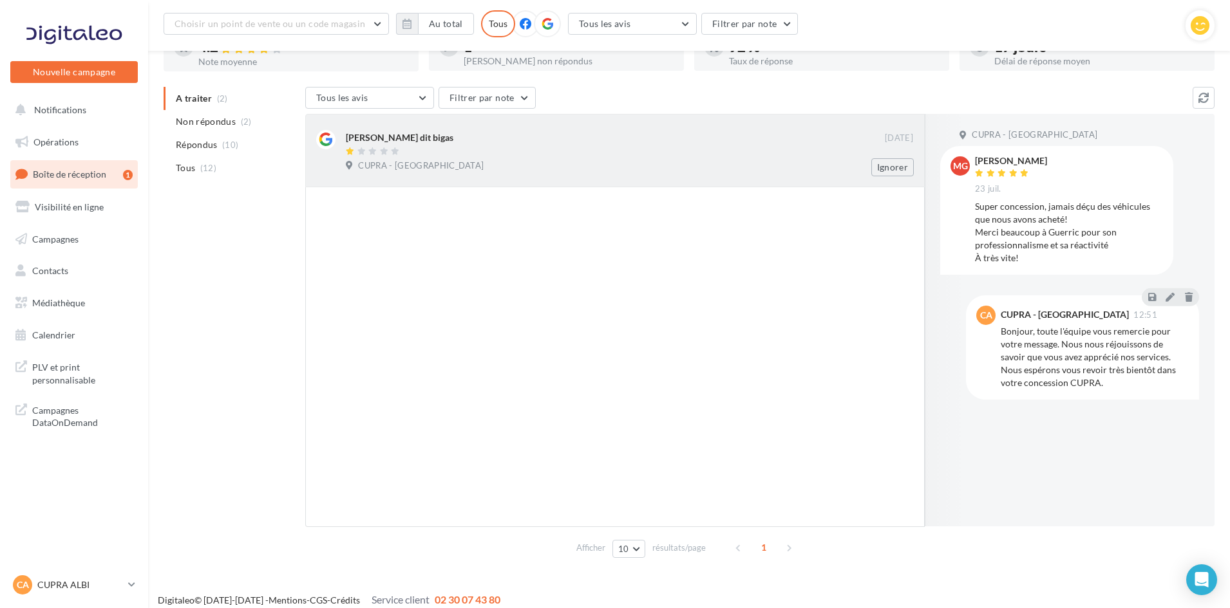
click at [513, 164] on div "CUPRA - ALBI" at bounding box center [629, 167] width 567 height 14
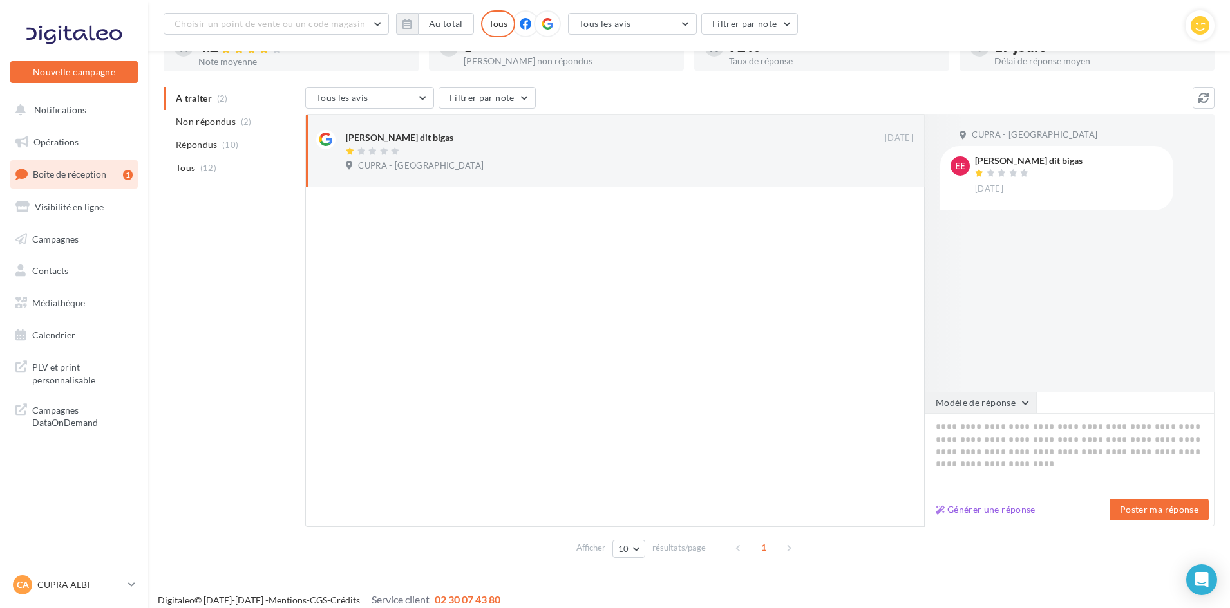
click at [969, 397] on button "Modèle de réponse" at bounding box center [981, 403] width 112 height 22
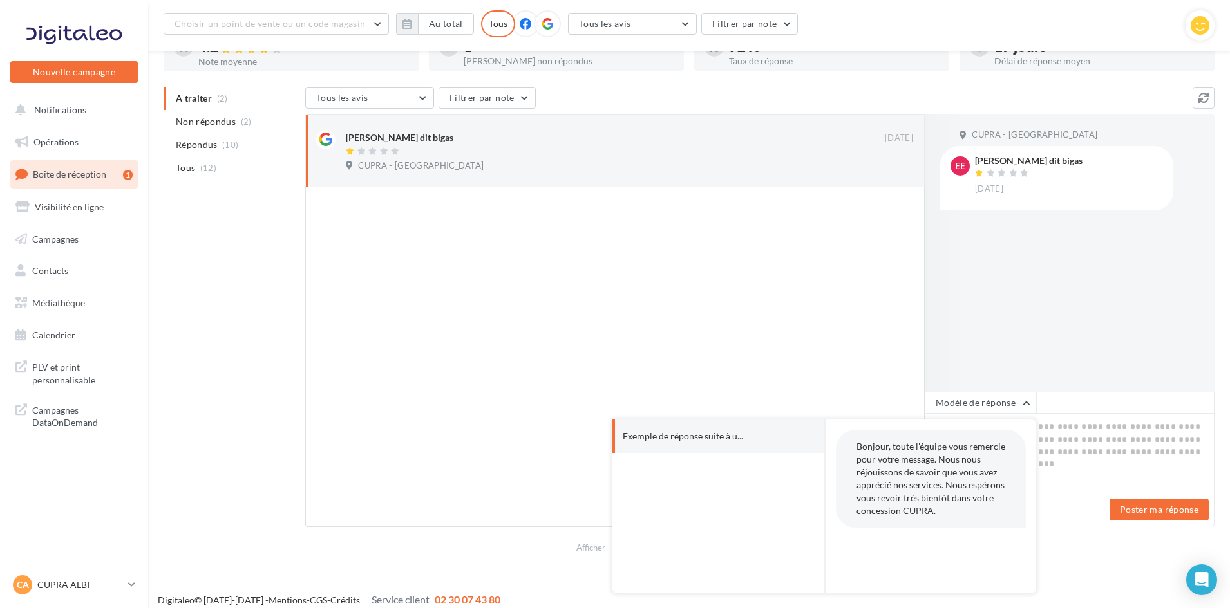
click at [686, 314] on div at bounding box center [614, 357] width 619 height 340
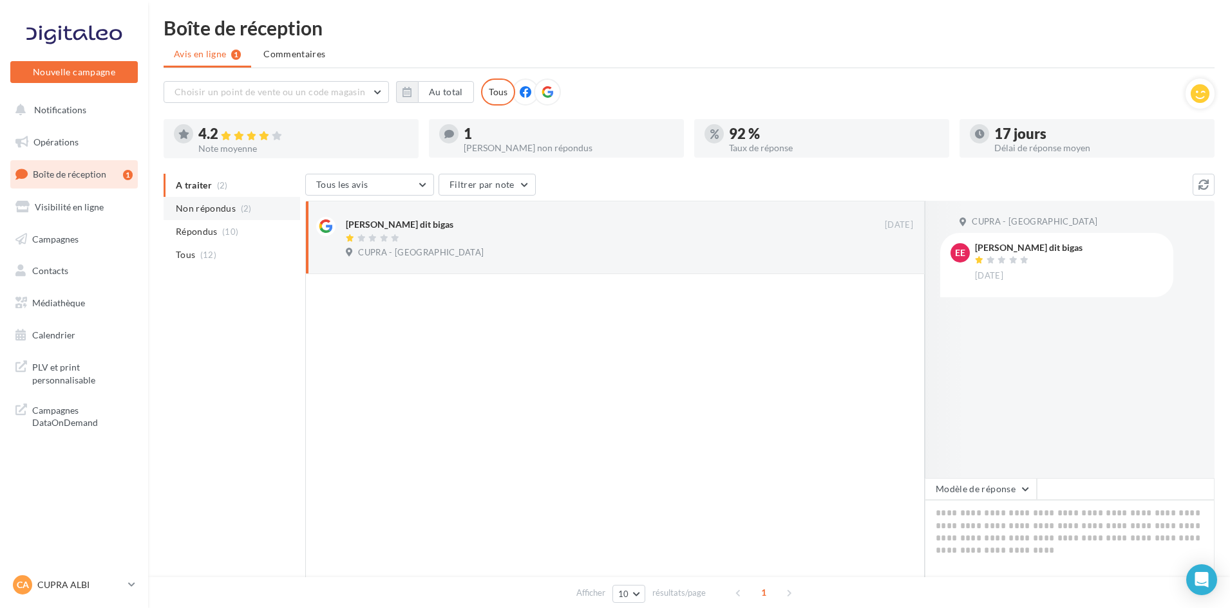
scroll to position [0, 0]
click at [205, 211] on span "Non répondus" at bounding box center [206, 211] width 60 height 13
click at [211, 187] on li "A traiter (2)" at bounding box center [232, 187] width 136 height 23
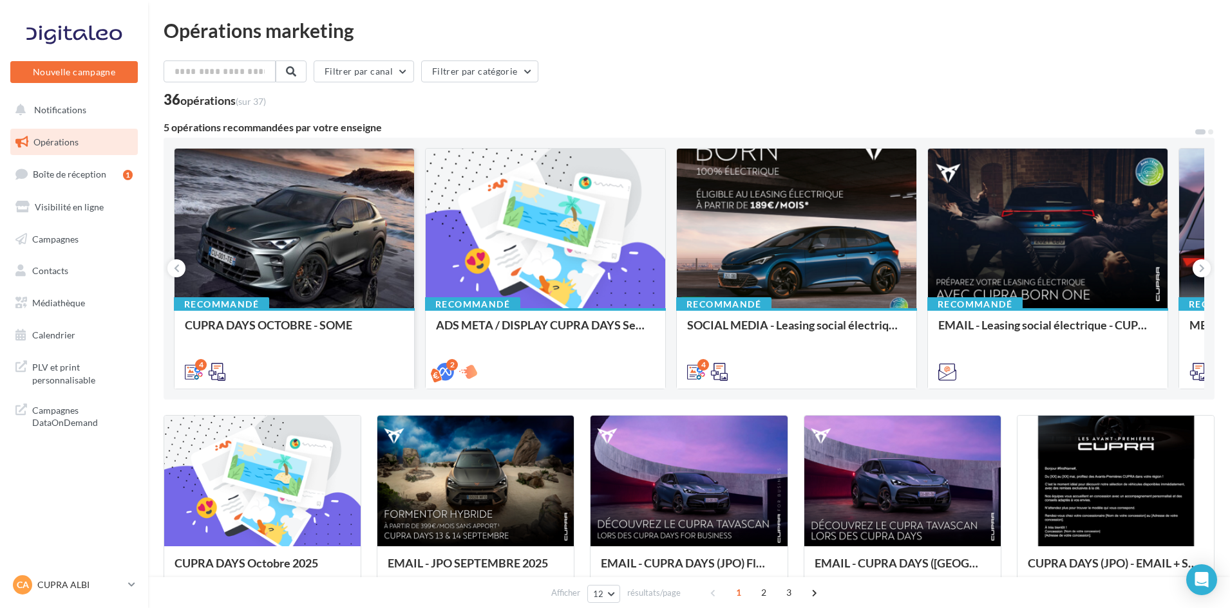
click at [283, 238] on div at bounding box center [294, 229] width 240 height 161
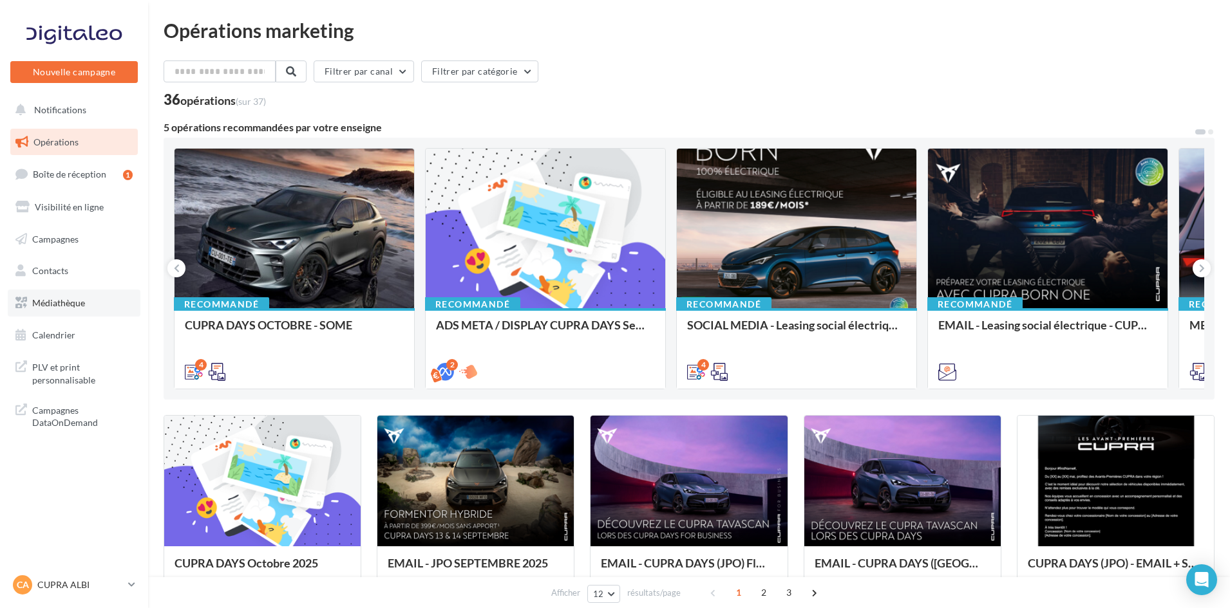
click at [70, 307] on span "Médiathèque" at bounding box center [58, 302] width 53 height 11
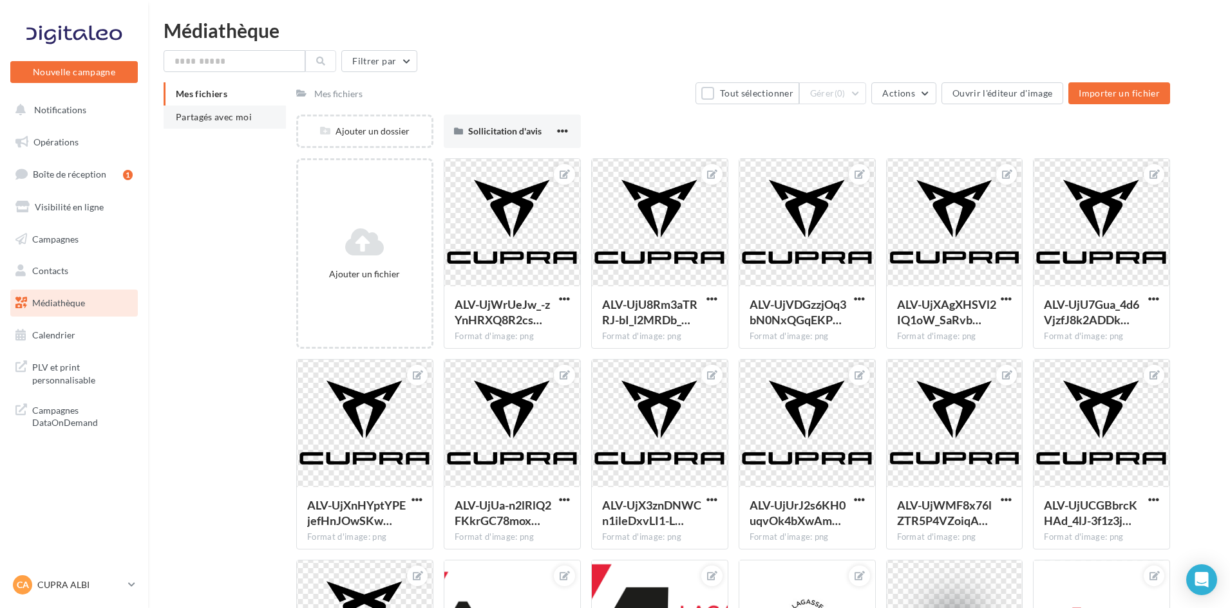
click at [218, 109] on li "Partagés avec moi" at bounding box center [225, 117] width 122 height 23
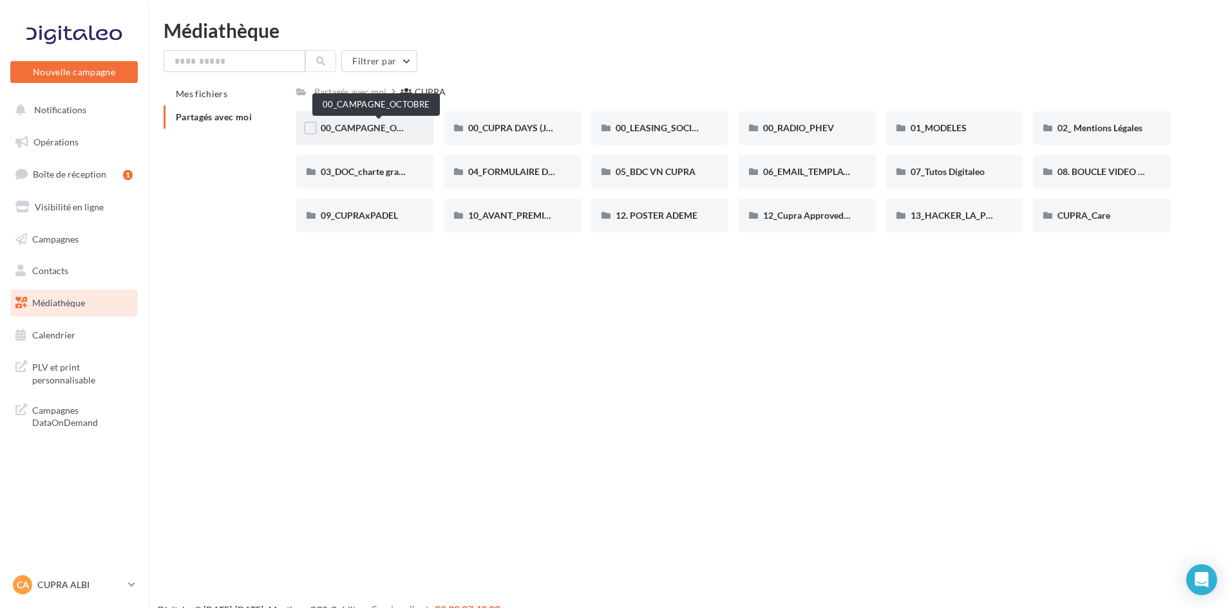
click at [372, 127] on span "00_CAMPAGNE_OCTOBRE" at bounding box center [376, 127] width 110 height 11
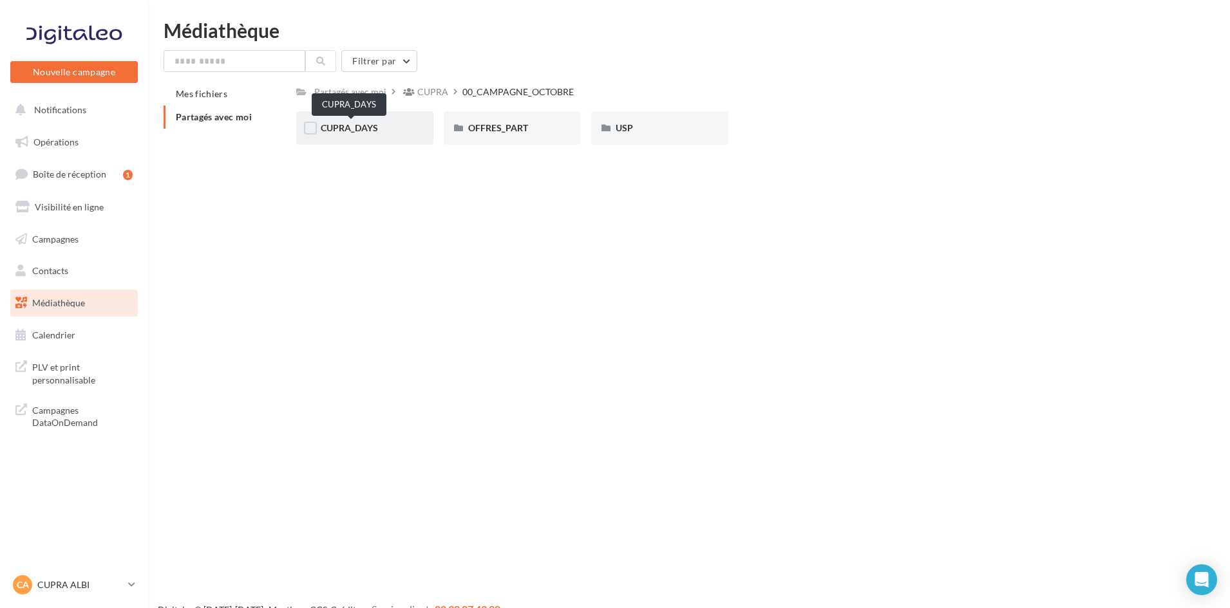
click at [372, 127] on span "CUPRA_DAYS" at bounding box center [349, 127] width 57 height 11
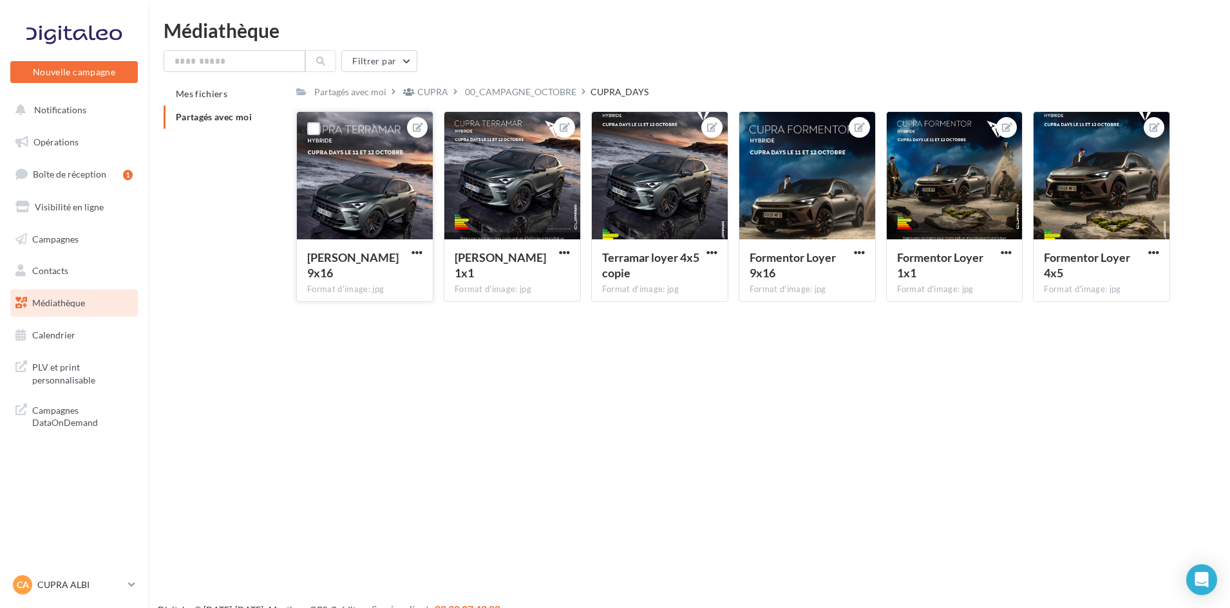
click at [387, 200] on div at bounding box center [365, 176] width 136 height 129
click at [418, 249] on span "button" at bounding box center [416, 252] width 11 height 11
click at [374, 276] on button "Ouvrir l'éditeur d'image" at bounding box center [357, 277] width 136 height 33
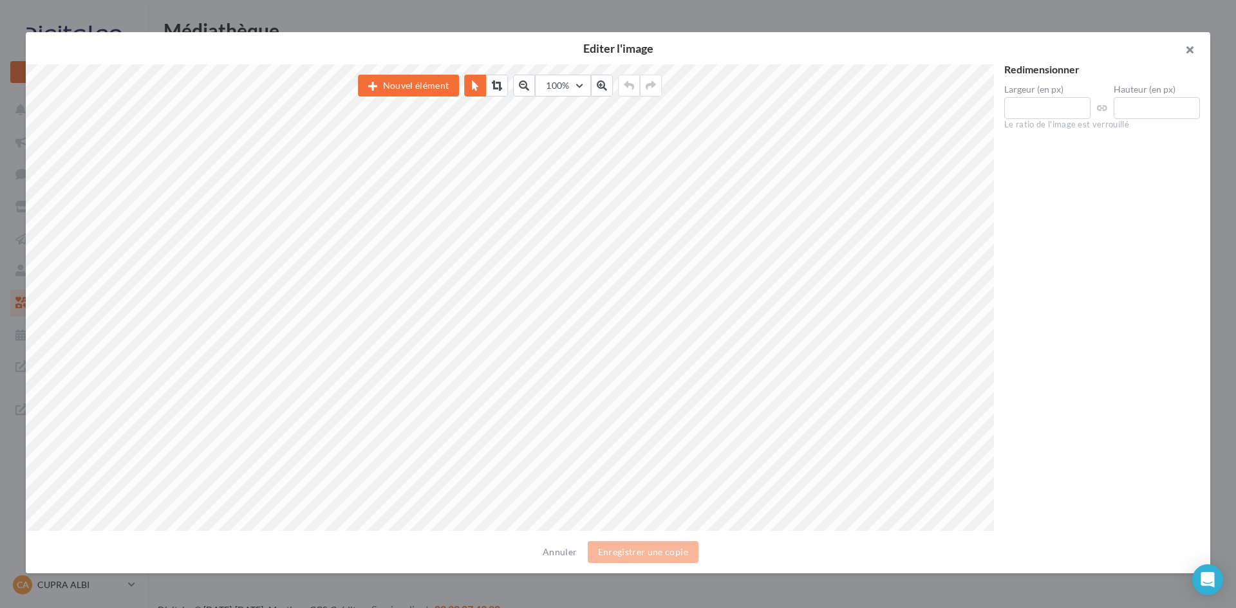
click at [1194, 48] on button "button" at bounding box center [1185, 51] width 52 height 39
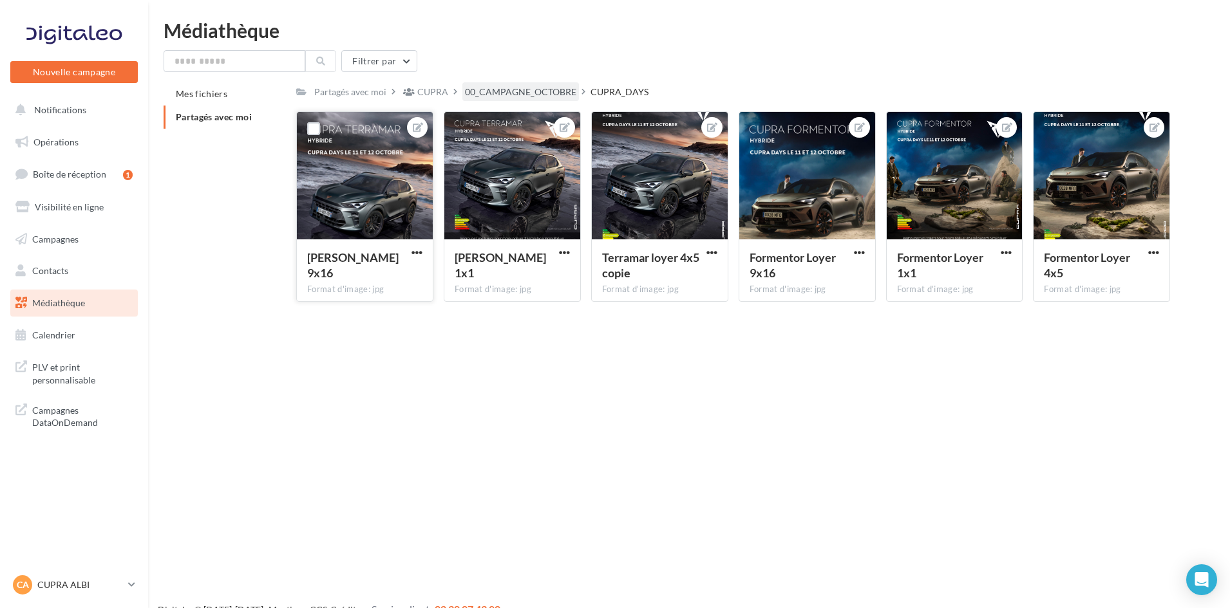
click at [514, 97] on div "00_CAMPAGNE_OCTOBRE" at bounding box center [520, 92] width 111 height 13
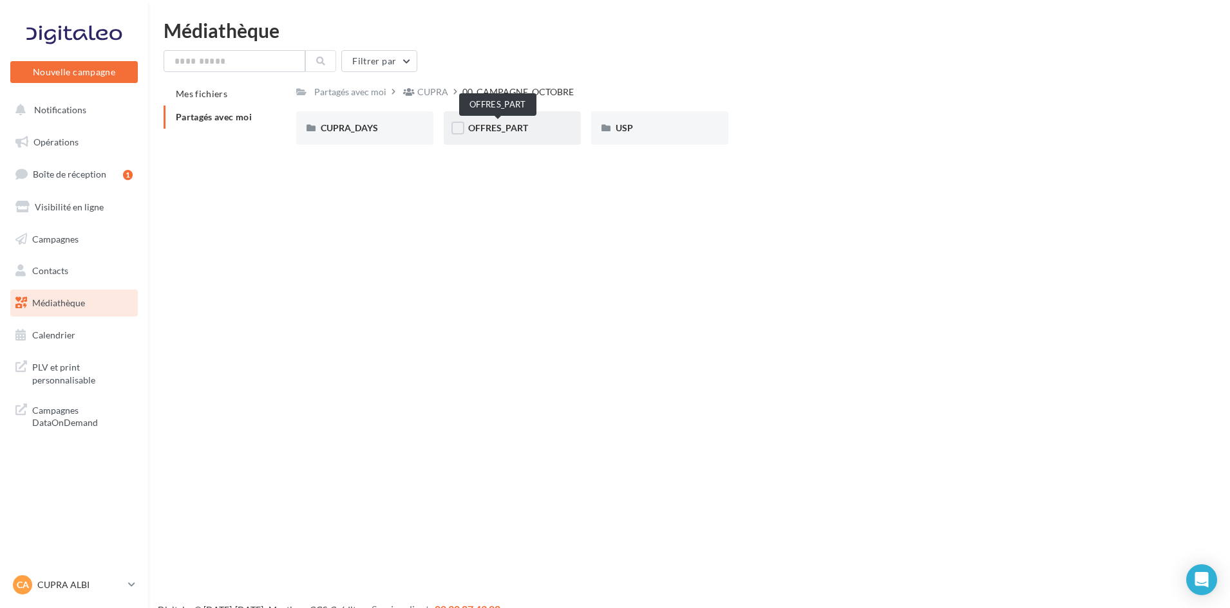
click at [491, 124] on span "OFFRES_PART" at bounding box center [498, 127] width 60 height 11
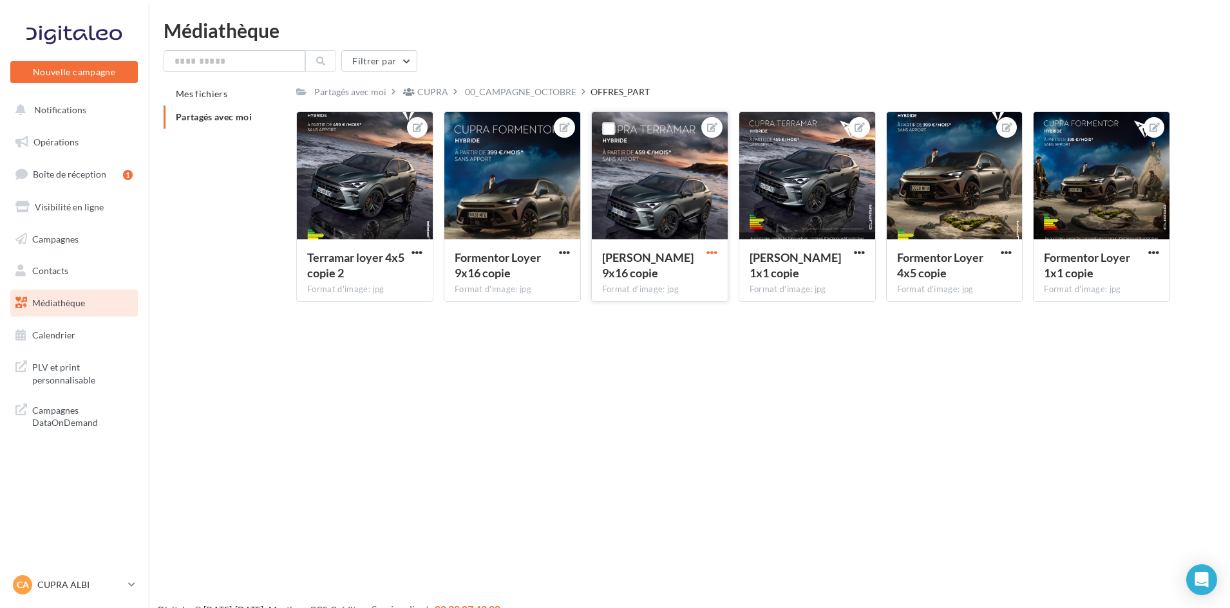
click at [715, 250] on span "button" at bounding box center [711, 252] width 11 height 11
click at [664, 310] on button "Télécharger" at bounding box center [652, 311] width 136 height 33
click at [107, 592] on div "CA CUPRA ALBI cupra_albi" at bounding box center [68, 585] width 110 height 19
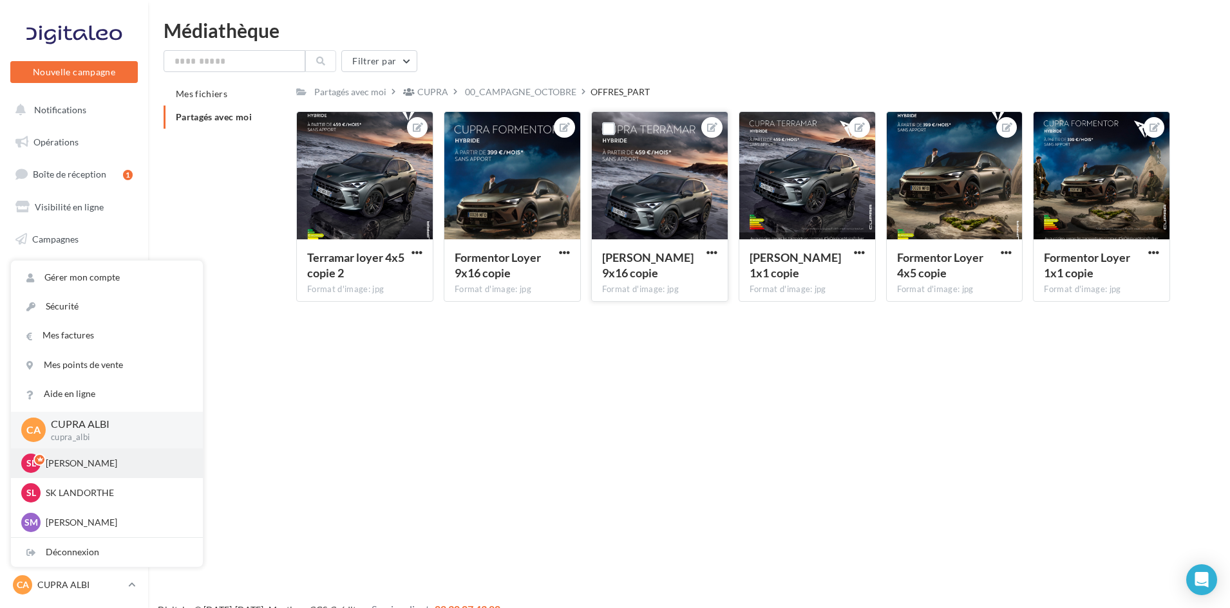
click at [101, 456] on div "SL [PERSON_NAME] sk-lesc-fus" at bounding box center [106, 463] width 171 height 19
